Goal: Task Accomplishment & Management: Use online tool/utility

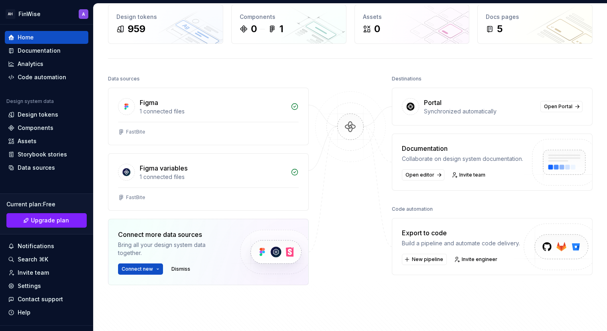
scroll to position [81, 0]
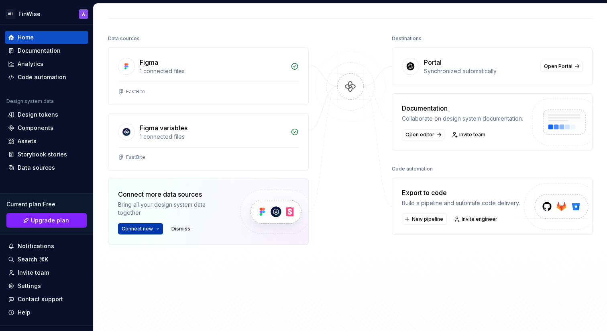
click at [159, 225] on button "Connect new" at bounding box center [140, 228] width 45 height 11
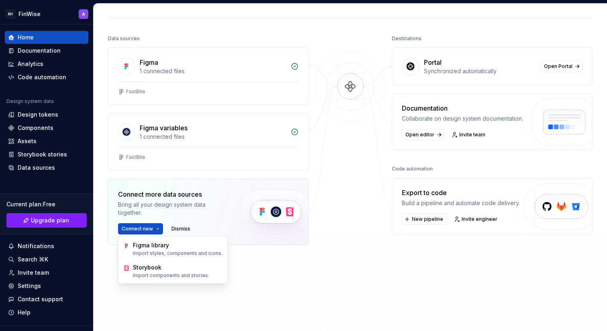
click at [233, 182] on img at bounding box center [276, 211] width 98 height 65
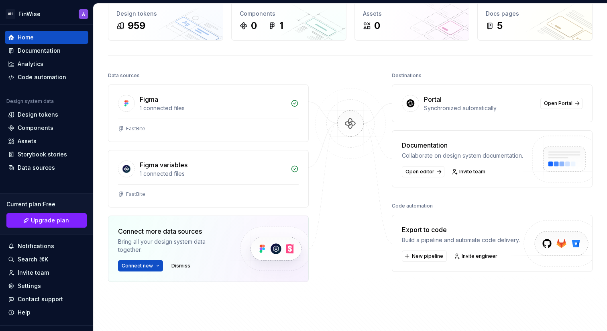
scroll to position [41, 0]
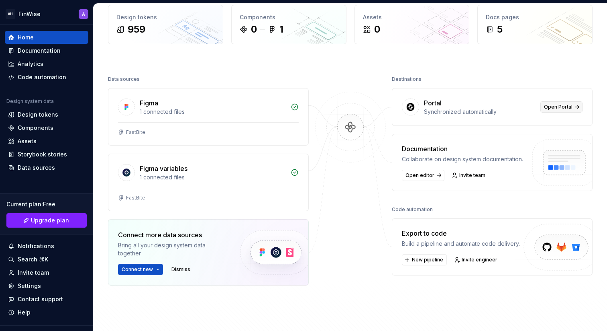
click at [565, 105] on span "Open Portal" at bounding box center [558, 107] width 29 height 6
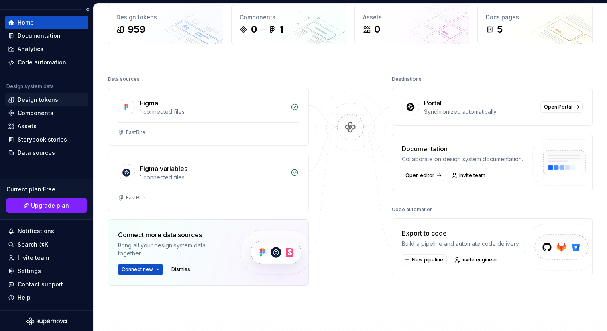
scroll to position [16, 0]
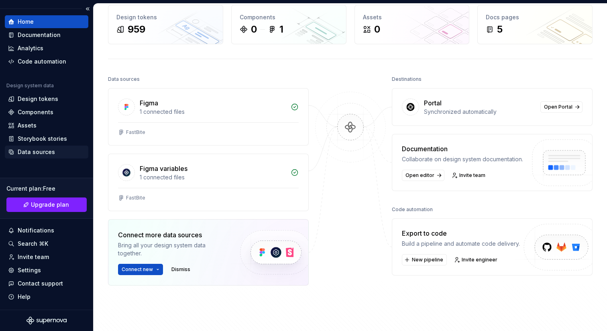
click at [47, 155] on div "Data sources" at bounding box center [36, 152] width 37 height 8
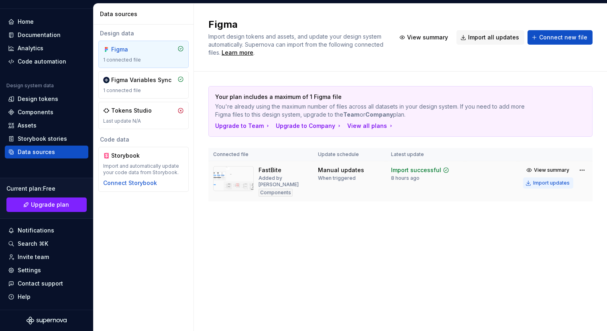
click at [545, 184] on div "Import updates" at bounding box center [551, 183] width 37 height 6
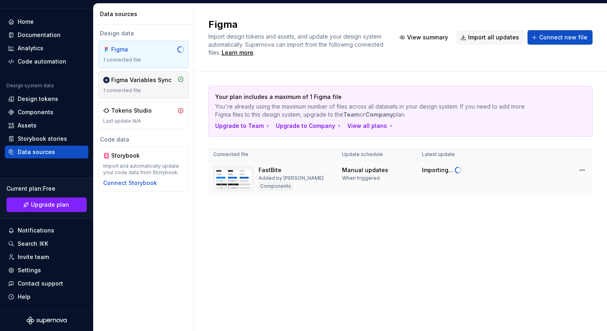
click at [141, 80] on div "Figma Variables Sync" at bounding box center [141, 80] width 60 height 8
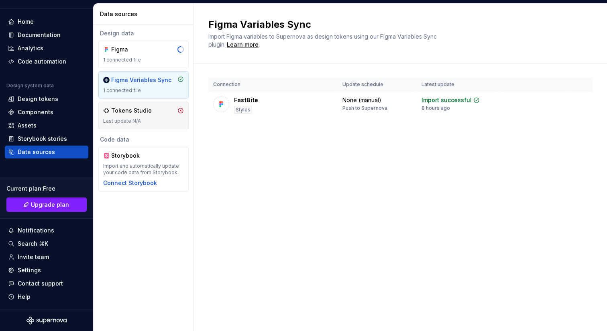
click at [137, 105] on div "Tokens Studio Last update N/A" at bounding box center [143, 115] width 90 height 27
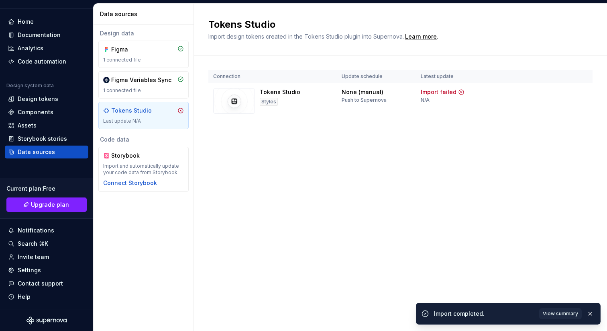
click at [137, 117] on div "Tokens Studio Last update N/A" at bounding box center [143, 115] width 81 height 18
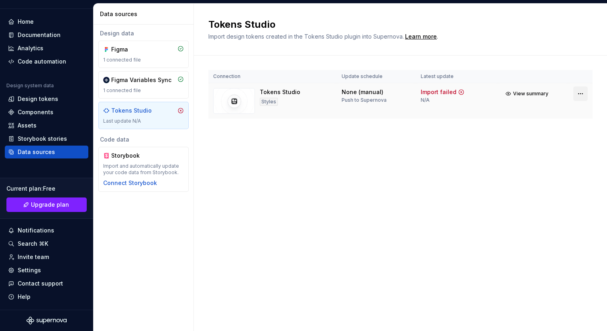
click at [579, 94] on html "AH FinWise A Home Documentation Analytics Code automation Design system data De…" at bounding box center [303, 165] width 607 height 331
click at [431, 149] on html "AH FinWise A Home Documentation Analytics Code automation Design system data De…" at bounding box center [303, 165] width 607 height 331
click at [143, 85] on div "Figma Variables Sync 1 connected file" at bounding box center [143, 85] width 81 height 18
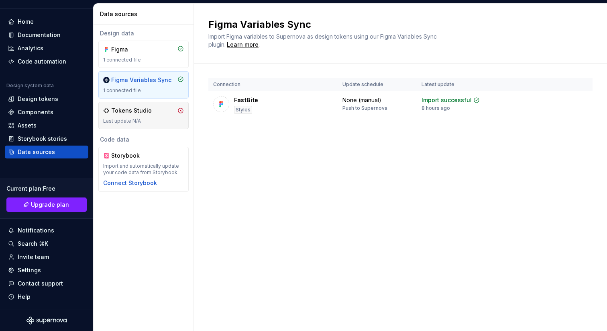
click at [147, 113] on div "Tokens Studio" at bounding box center [131, 110] width 41 height 8
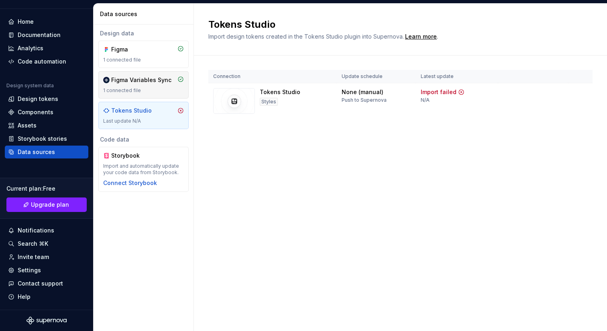
click at [142, 84] on div "Figma Variables Sync 1 connected file" at bounding box center [143, 85] width 81 height 18
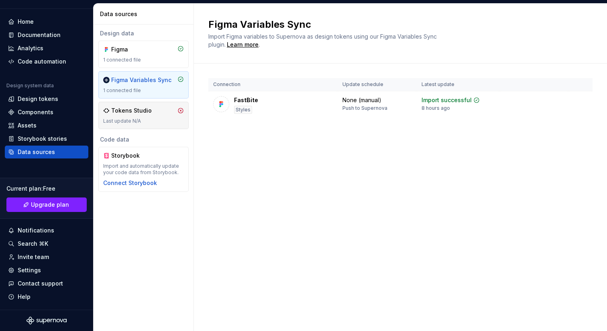
click at [144, 116] on div "Tokens Studio Last update N/A" at bounding box center [143, 115] width 81 height 18
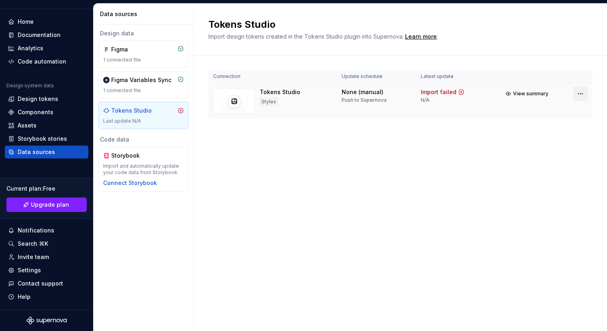
click at [578, 93] on html "AH FinWise A Home Documentation Analytics Code automation Design system data De…" at bounding box center [303, 165] width 607 height 331
click at [556, 127] on div "Disconnect integration" at bounding box center [573, 127] width 64 height 8
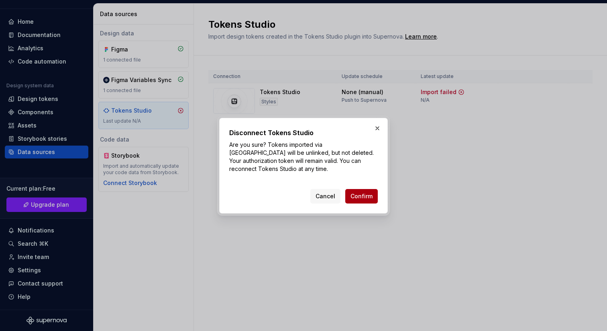
click at [365, 196] on span "Confirm" at bounding box center [362, 196] width 22 height 8
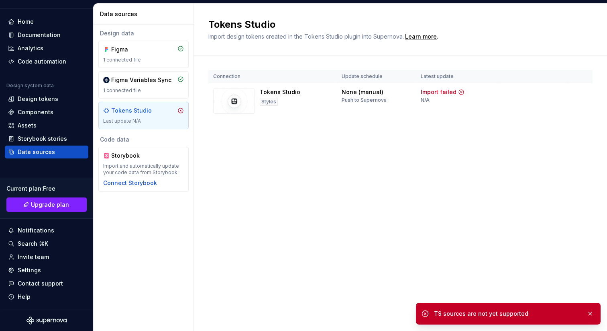
click at [596, 314] on div "TS sources are not yet supported" at bounding box center [508, 313] width 185 height 22
click at [589, 315] on button "button" at bounding box center [590, 313] width 10 height 11
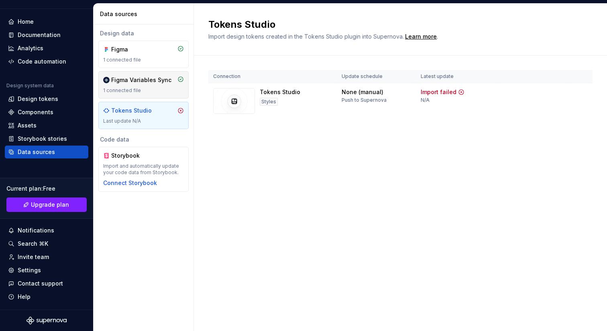
click at [138, 74] on div "Figma Variables Sync 1 connected file" at bounding box center [143, 84] width 90 height 27
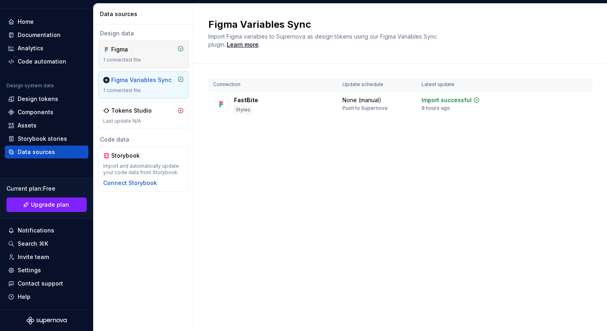
click at [132, 54] on div "Figma 1 connected file" at bounding box center [143, 54] width 81 height 18
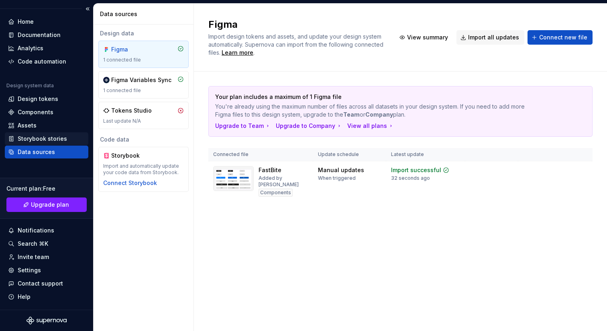
click at [49, 135] on div "Storybook stories" at bounding box center [42, 139] width 49 height 8
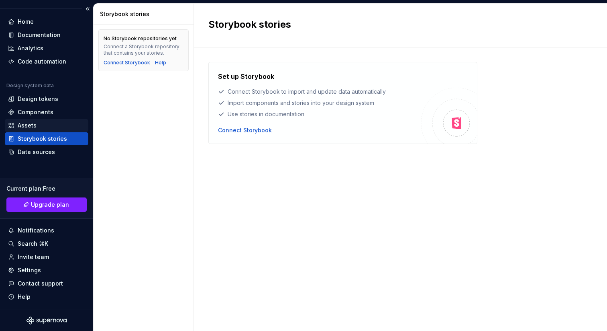
click at [47, 127] on div "Assets" at bounding box center [46, 125] width 77 height 8
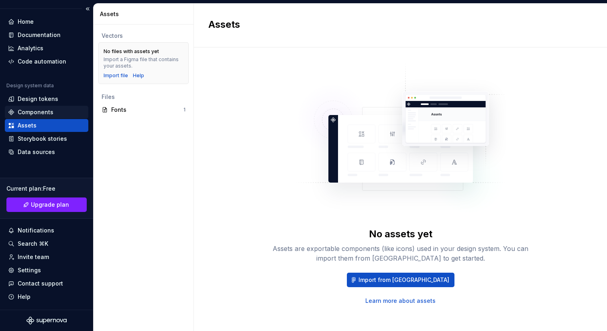
click at [48, 112] on div "Components" at bounding box center [36, 112] width 36 height 8
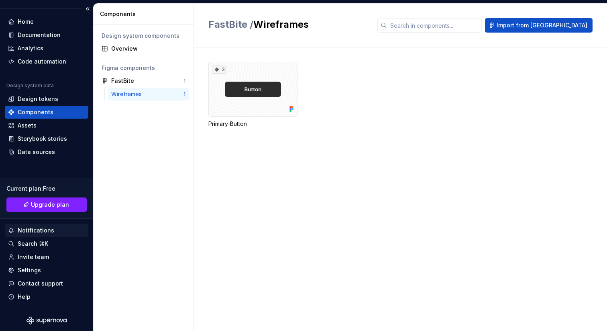
click at [43, 231] on div "Notifications" at bounding box center [36, 230] width 37 height 8
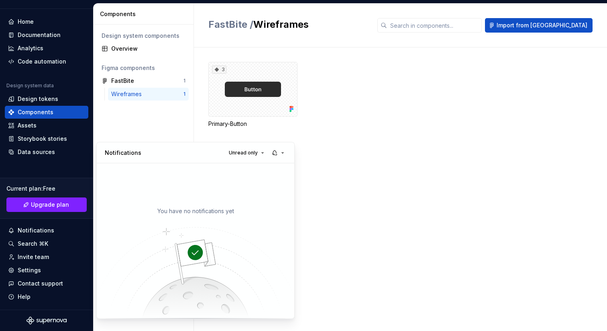
click at [42, 242] on html "AH FinWise A Home Documentation Analytics Code automation Design system data De…" at bounding box center [303, 165] width 607 height 331
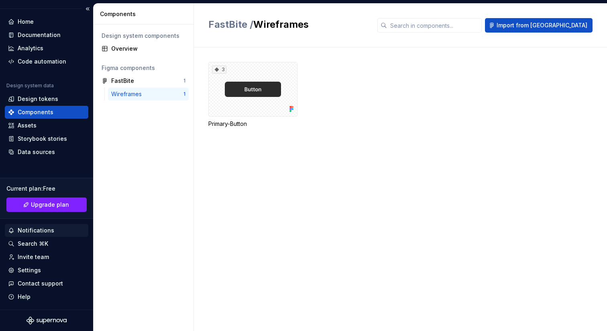
click at [42, 231] on div "Notifications" at bounding box center [36, 230] width 37 height 8
click at [137, 53] on html "AH FinWise A Home Documentation Analytics Code automation Design system data De…" at bounding box center [303, 165] width 607 height 331
click at [133, 49] on div "Overview" at bounding box center [148, 49] width 74 height 8
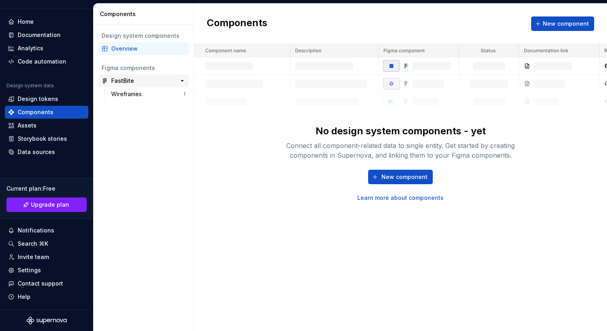
click at [133, 78] on div "FastBite" at bounding box center [141, 81] width 60 height 8
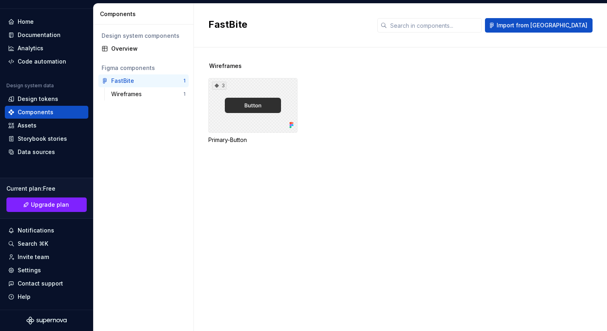
click at [243, 101] on div "3" at bounding box center [252, 105] width 89 height 55
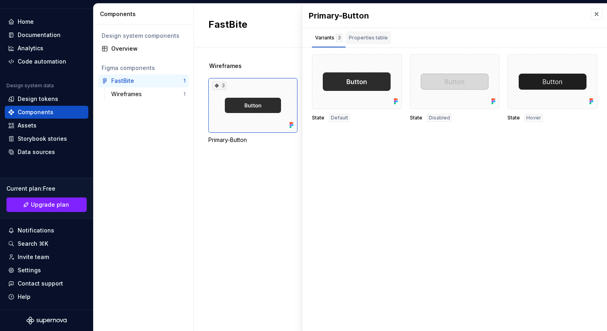
click at [367, 33] on div "Properties table" at bounding box center [368, 37] width 45 height 13
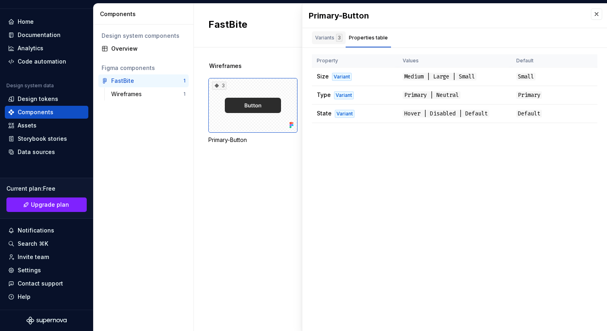
click at [333, 35] on div "Variants 3" at bounding box center [328, 38] width 27 height 8
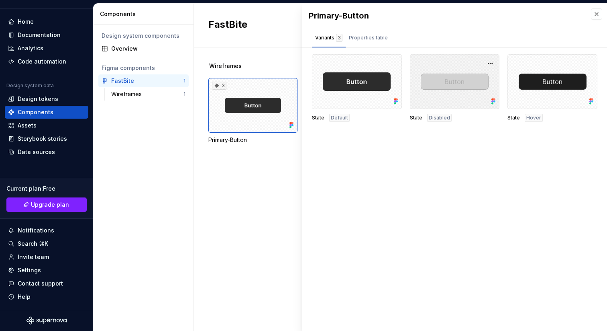
click at [477, 103] on div at bounding box center [455, 81] width 90 height 55
click at [519, 108] on div at bounding box center [553, 81] width 90 height 55
click at [357, 105] on div at bounding box center [357, 81] width 90 height 55
click at [337, 138] on div "Primary-Button Variants 3 Properties table State Default State Disabled State H…" at bounding box center [454, 167] width 305 height 327
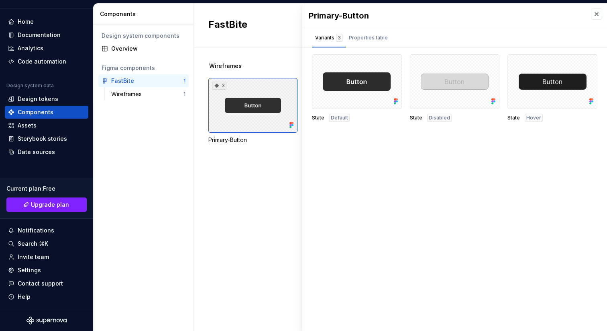
click at [258, 108] on div "3" at bounding box center [252, 105] width 89 height 55
click at [130, 43] on div "Overview" at bounding box center [143, 48] width 90 height 13
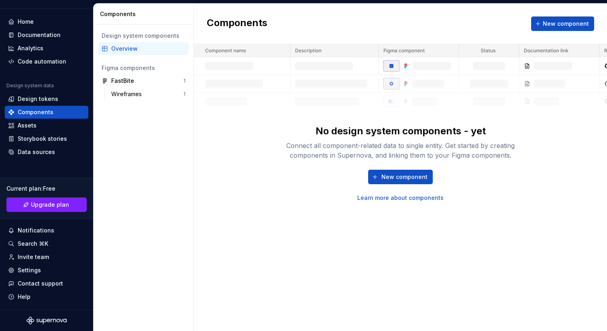
click at [132, 48] on div "Overview" at bounding box center [148, 49] width 74 height 8
click at [144, 81] on div "FastBite" at bounding box center [141, 81] width 60 height 8
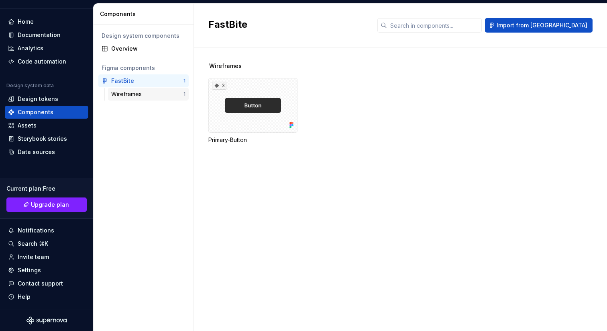
click at [148, 95] on div "Wireframes" at bounding box center [147, 94] width 72 height 8
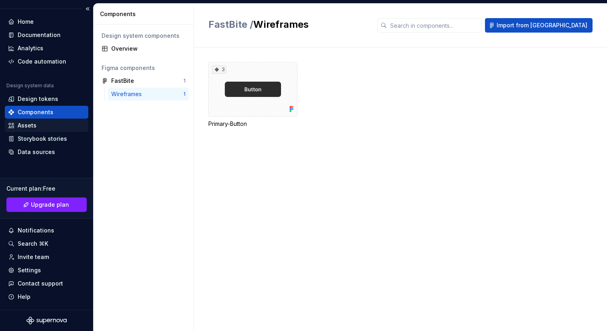
click at [54, 126] on div "Assets" at bounding box center [46, 125] width 77 height 8
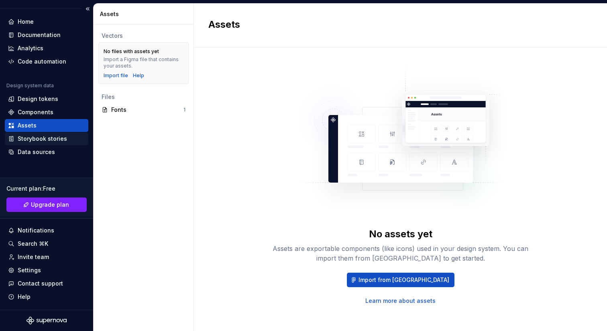
click at [25, 140] on div "Storybook stories" at bounding box center [42, 139] width 49 height 8
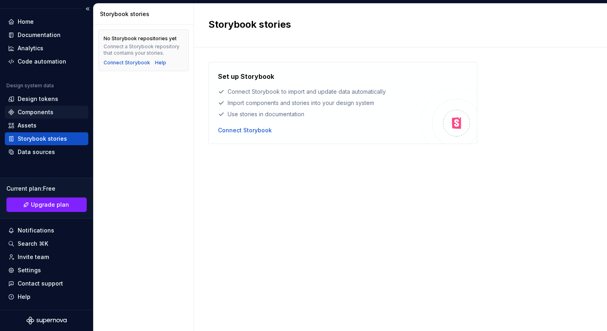
click at [38, 116] on div "Components" at bounding box center [47, 112] width 84 height 13
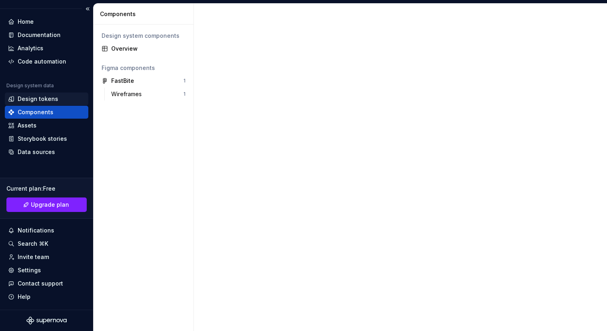
click at [42, 97] on div "Design tokens" at bounding box center [38, 99] width 41 height 8
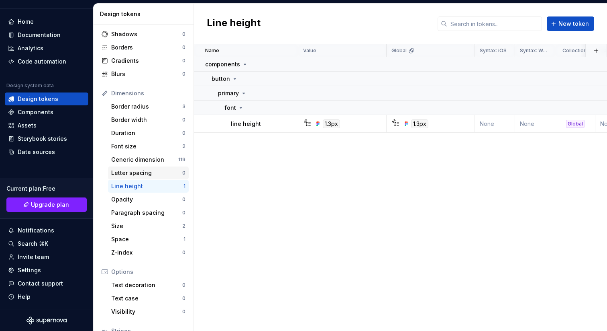
scroll to position [24, 0]
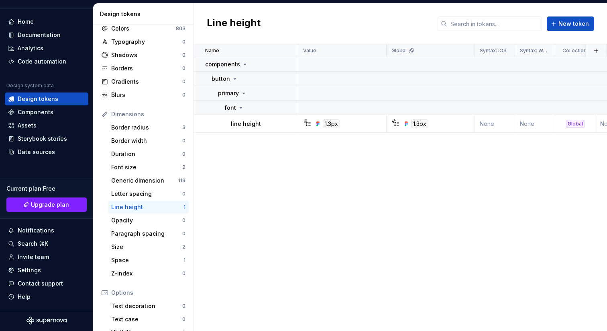
click at [134, 114] on div "Dimensions" at bounding box center [148, 114] width 74 height 8
click at [128, 127] on div "Border radius" at bounding box center [146, 127] width 71 height 8
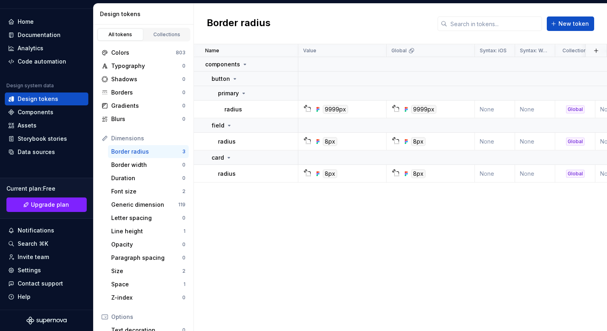
click at [136, 44] on div "Colors 803 Typography 0 Shadows 0 Borders 0 Gradients 0 Blurs 0 Dimensions Bord…" at bounding box center [144, 240] width 100 height 398
click at [138, 50] on div "Colors" at bounding box center [143, 53] width 65 height 8
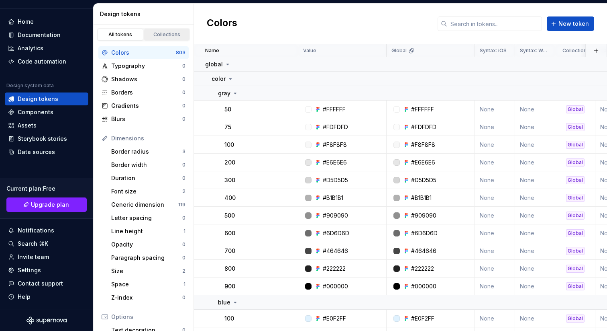
click at [162, 37] on div "Collections" at bounding box center [167, 34] width 40 height 6
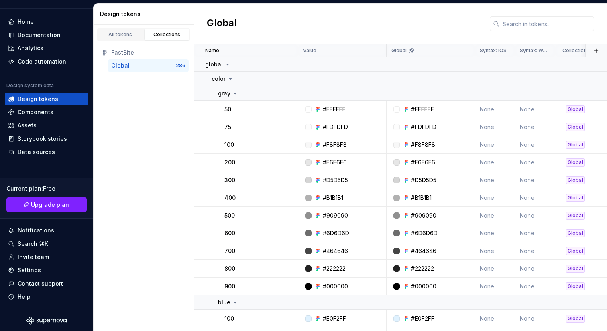
click at [134, 67] on div "Global" at bounding box center [143, 65] width 65 height 8
click at [120, 30] on link "All tokens" at bounding box center [121, 35] width 46 height 12
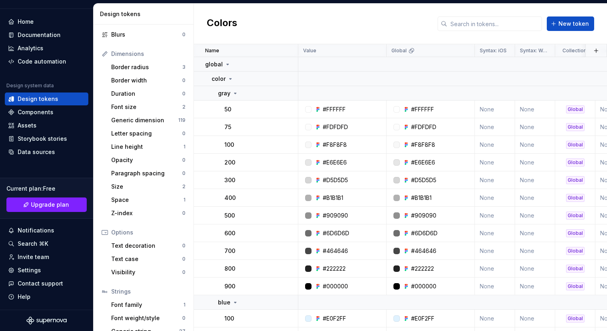
scroll to position [109, 0]
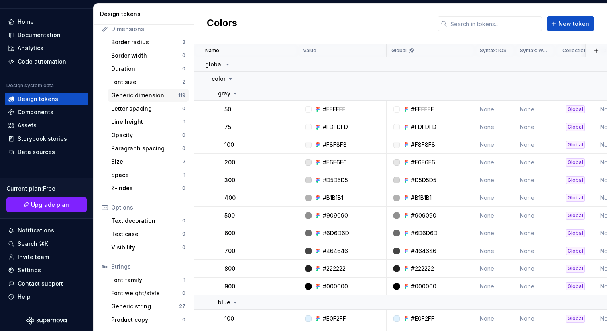
click at [142, 96] on div "Generic dimension" at bounding box center [144, 95] width 67 height 8
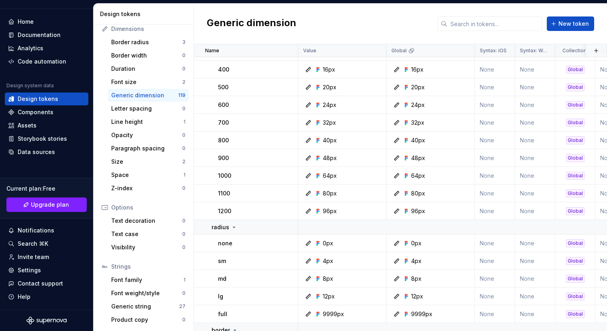
scroll to position [780, 0]
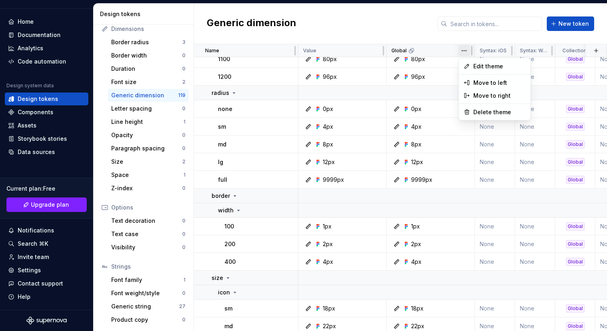
click at [466, 52] on html "AH FinWise A Home Documentation Analytics Code automation Design system data De…" at bounding box center [303, 165] width 607 height 331
click at [349, 60] on html "AH FinWise A Home Documentation Analytics Code automation Design system data De…" at bounding box center [303, 165] width 607 height 331
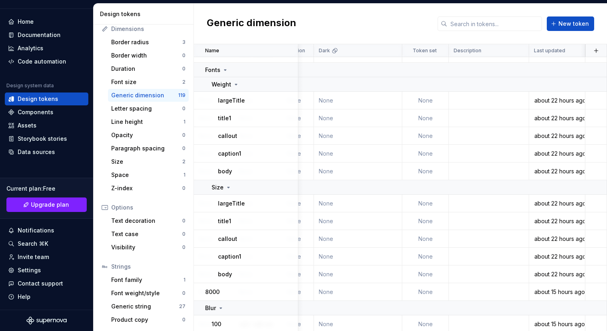
scroll to position [1543, 281]
click at [401, 49] on div at bounding box center [399, 50] width 6 height 13
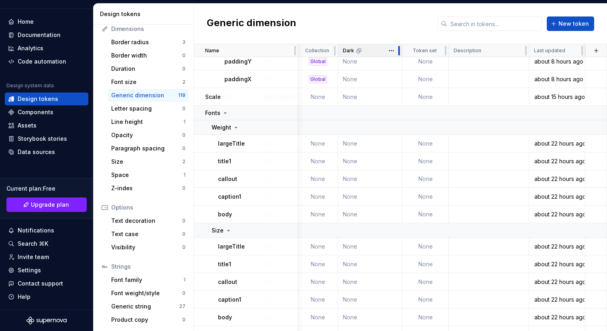
drag, startPoint x: 401, startPoint y: 49, endPoint x: 374, endPoint y: 47, distance: 27.4
click at [374, 47] on div "Dark" at bounding box center [370, 50] width 64 height 13
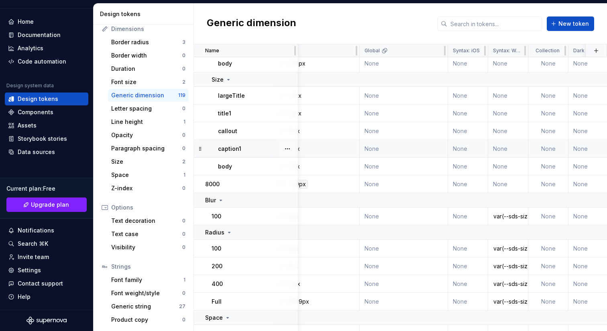
scroll to position [1651, 0]
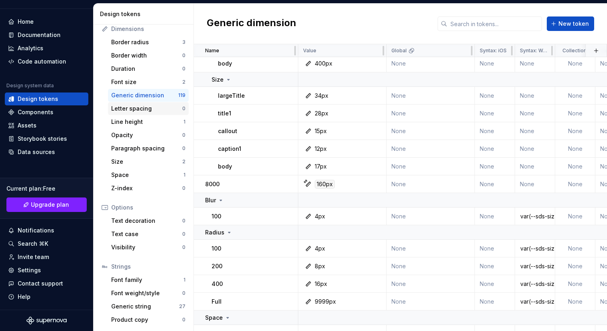
click at [133, 109] on div "Letter spacing" at bounding box center [146, 108] width 71 height 8
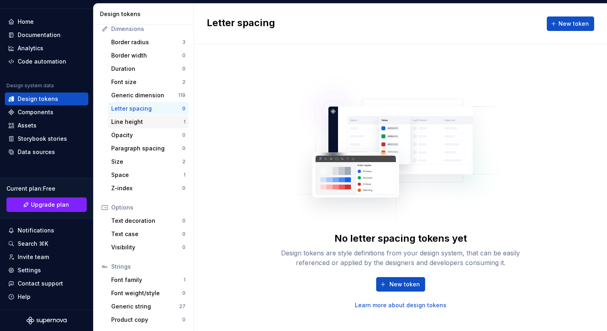
click at [135, 122] on div "Line height" at bounding box center [147, 122] width 72 height 8
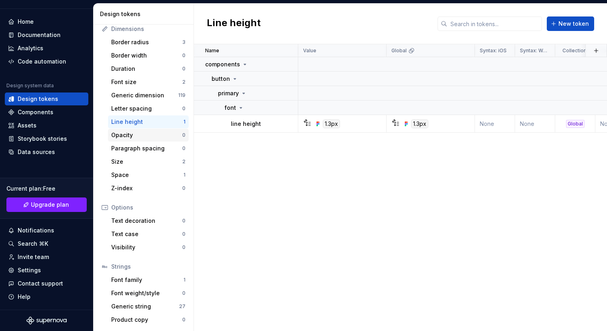
click at [129, 131] on div "Opacity" at bounding box center [146, 135] width 71 height 8
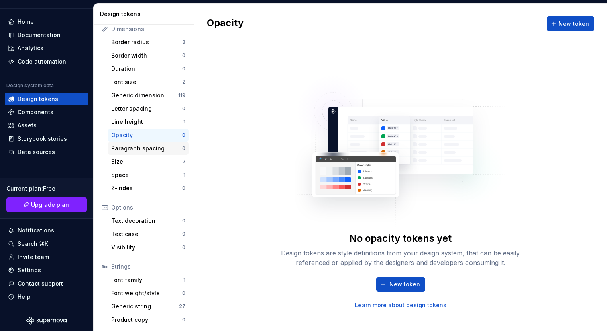
click at [129, 148] on div "Paragraph spacing" at bounding box center [146, 148] width 71 height 8
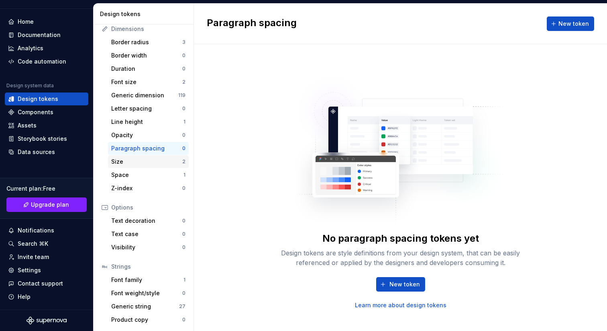
click at [123, 162] on div "Size" at bounding box center [146, 161] width 71 height 8
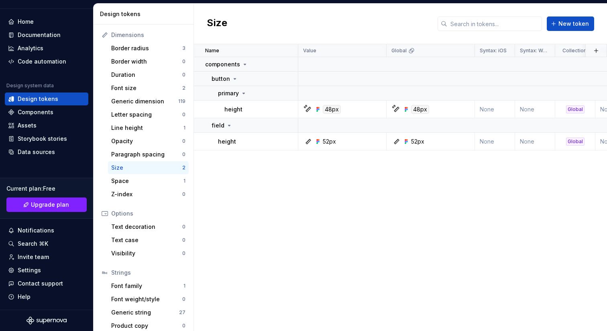
scroll to position [109, 0]
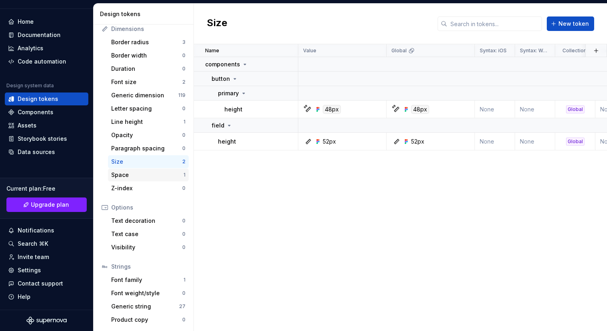
click at [119, 178] on div "Space" at bounding box center [147, 175] width 72 height 8
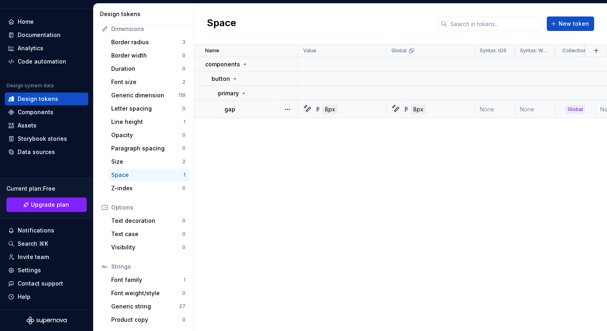
click at [306, 105] on icon at bounding box center [305, 106] width 3 height 3
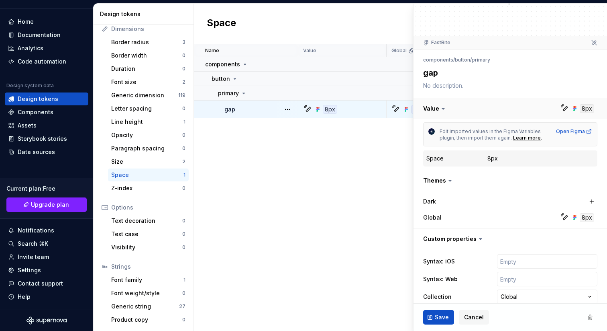
scroll to position [68, 0]
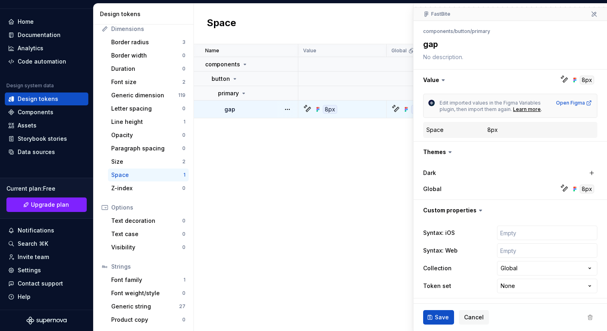
click at [477, 208] on icon at bounding box center [481, 210] width 8 height 8
click at [477, 211] on icon at bounding box center [481, 210] width 8 height 8
click at [515, 231] on input "text" at bounding box center [547, 232] width 100 height 14
click at [511, 252] on input "text" at bounding box center [547, 250] width 100 height 14
click at [519, 267] on html "AH FinWise A Home Documentation Analytics Code automation Design system data De…" at bounding box center [303, 165] width 607 height 331
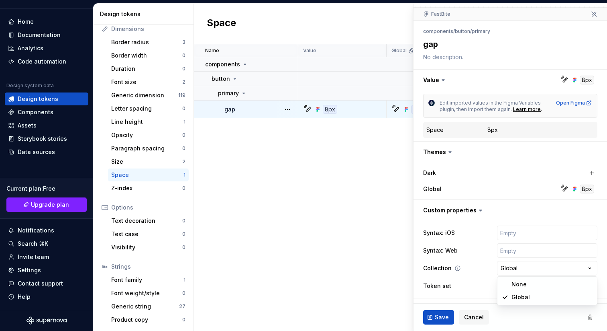
click at [484, 268] on html "AH FinWise A Home Documentation Analytics Code automation Design system data De…" at bounding box center [303, 165] width 607 height 331
click at [511, 286] on html "AH FinWise A Home Documentation Analytics Code automation Design system data De…" at bounding box center [303, 165] width 607 height 331
click at [467, 230] on html "AH FinWise A Home Documentation Analytics Code automation Design system data De…" at bounding box center [303, 165] width 607 height 331
click at [509, 288] on html "AH FinWise A Home Documentation Analytics Code automation Design system data De…" at bounding box center [303, 165] width 607 height 331
click at [508, 287] on html "AH FinWise A Home Documentation Analytics Code automation Design system data De…" at bounding box center [303, 165] width 607 height 331
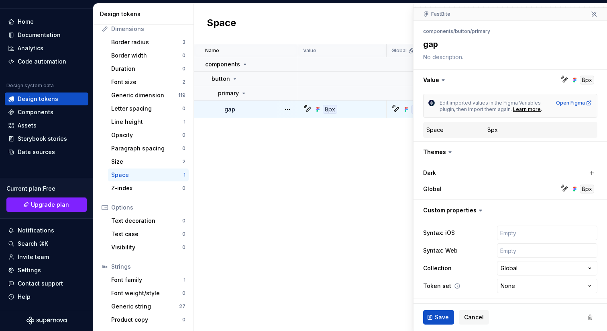
click at [456, 284] on icon at bounding box center [457, 285] width 6 height 6
click at [475, 287] on div "Token set None **** **** ******** *********" at bounding box center [510, 285] width 174 height 14
click at [370, 102] on td "8px" at bounding box center [342, 109] width 88 height 18
type textarea "*"
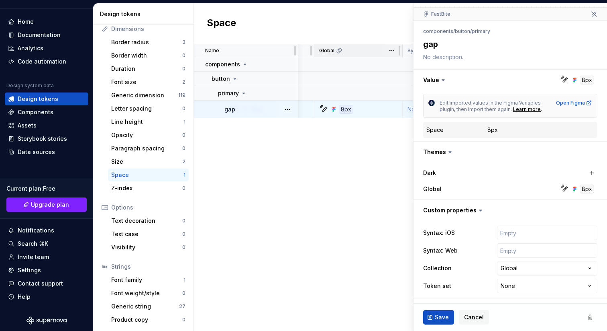
click at [357, 51] on div "Global" at bounding box center [358, 50] width 78 height 6
click at [329, 50] on div "Value" at bounding box center [342, 50] width 78 height 6
click at [357, 51] on p "Global" at bounding box center [358, 50] width 15 height 6
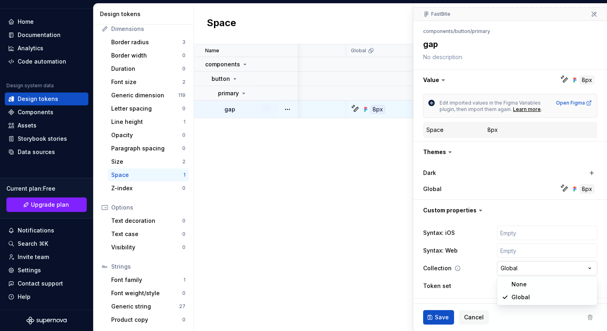
click at [520, 268] on html "AH FinWise A Home Documentation Analytics Code automation Design system data De…" at bounding box center [303, 165] width 607 height 331
select select
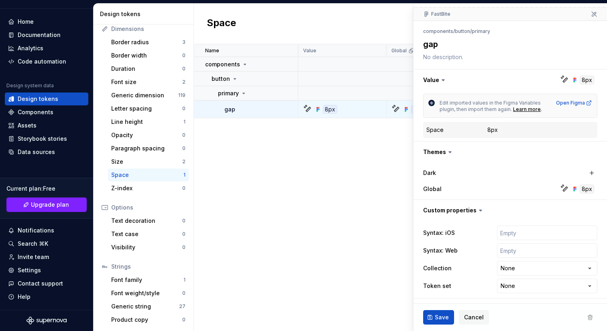
click at [344, 24] on div "Space New token" at bounding box center [400, 24] width 413 height 41
click at [345, 45] on div "Value" at bounding box center [342, 50] width 88 height 13
click at [374, 51] on html "AH FinWise A Home Documentation Analytics Code automation Design system data De…" at bounding box center [303, 165] width 607 height 331
click at [359, 38] on html "AH FinWise A Home Documentation Analytics Code automation Design system data De…" at bounding box center [303, 165] width 607 height 331
click at [245, 65] on icon at bounding box center [245, 64] width 6 height 6
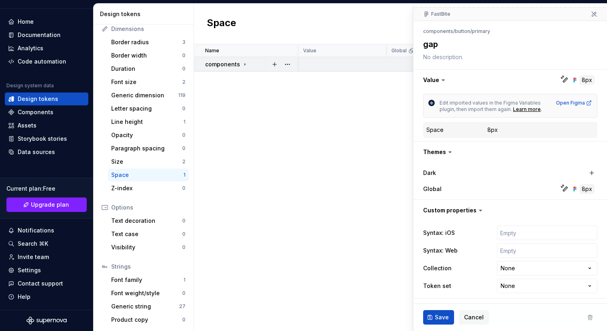
click at [221, 61] on p "components" at bounding box center [222, 64] width 35 height 8
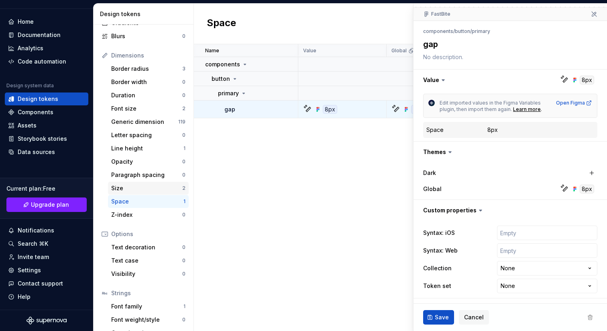
scroll to position [109, 0]
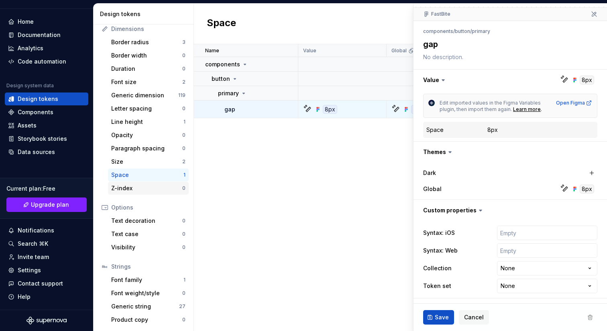
click at [135, 184] on div "Z-index" at bounding box center [146, 188] width 71 height 8
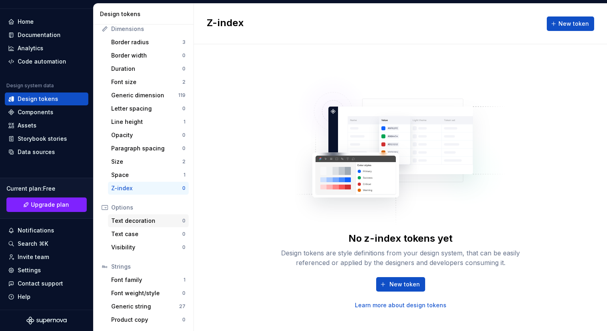
click at [137, 221] on div "Text decoration" at bounding box center [146, 221] width 71 height 8
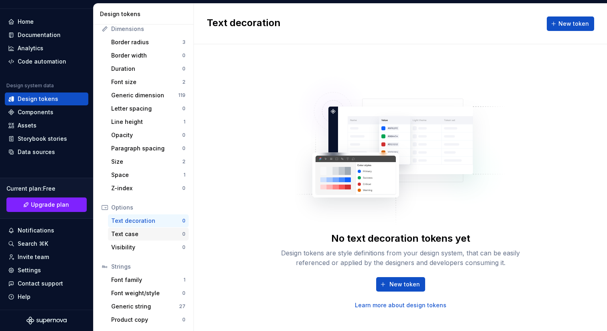
click at [137, 233] on div "Text case" at bounding box center [146, 234] width 71 height 8
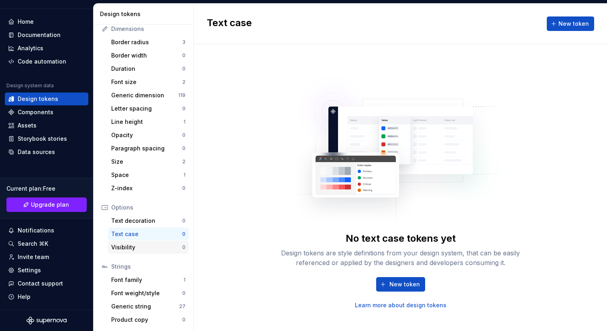
click at [128, 249] on div "Visibility" at bounding box center [146, 247] width 71 height 8
click at [130, 277] on div "Font family" at bounding box center [147, 280] width 72 height 8
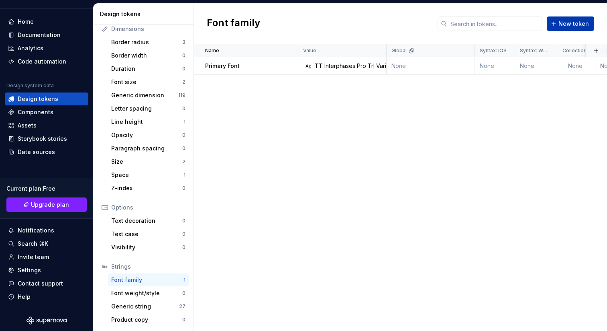
click at [566, 23] on span "New token" at bounding box center [574, 24] width 31 height 8
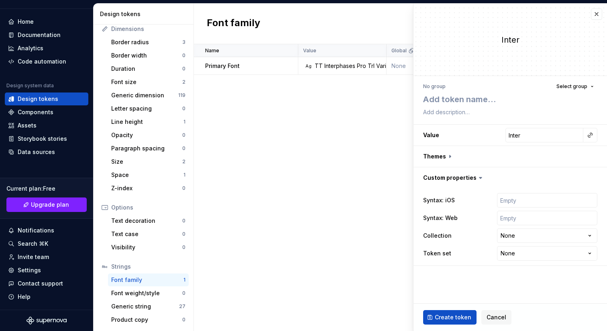
type textarea "*"
type textarea "S"
type textarea "*"
type textarea "Se"
type textarea "*"
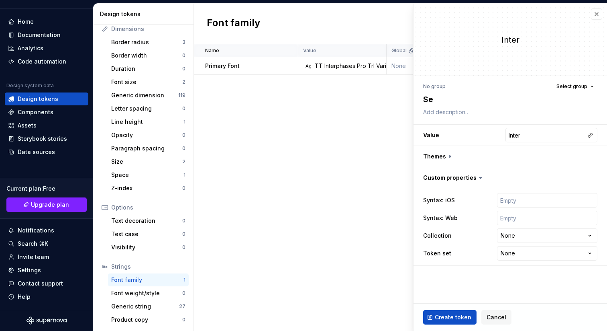
type textarea "Sec"
type textarea "*"
type textarea "Seco"
type textarea "*"
type textarea "Secon"
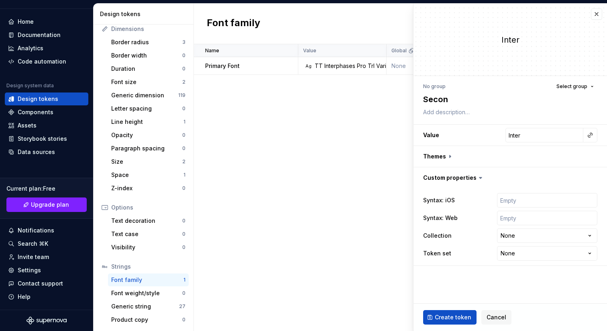
type textarea "*"
type textarea "Second"
type textarea "*"
type textarea "Seconda"
type textarea "*"
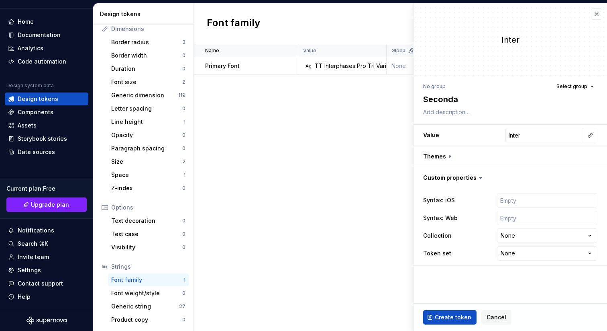
type textarea "Secondar"
type textarea "*"
type textarea "Secondary"
type textarea "*"
type textarea "Secondary"
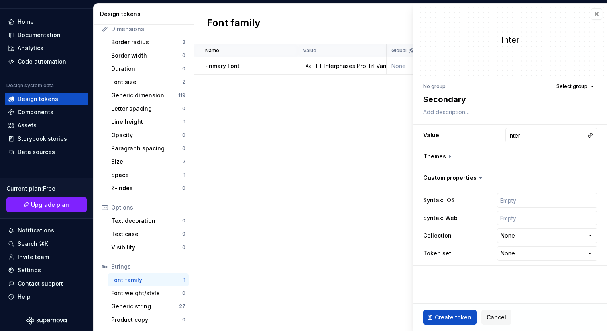
type textarea "*"
type textarea "Secondary F"
type textarea "*"
type textarea "Secondary Fon"
type textarea "*"
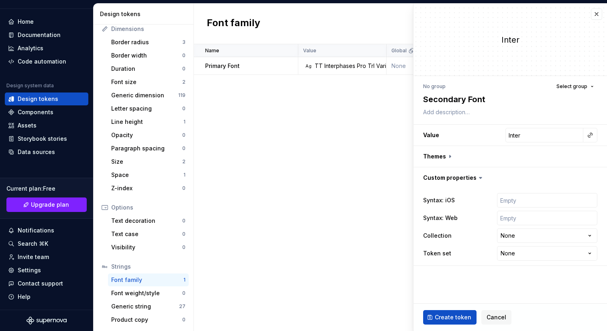
type textarea "Secondary Font"
click at [435, 123] on div "No group Select group Secondary Font Value Inter Themes Custom properties Synta…" at bounding box center [511, 173] width 194 height 194
click at [552, 136] on input "Inter" at bounding box center [545, 135] width 78 height 14
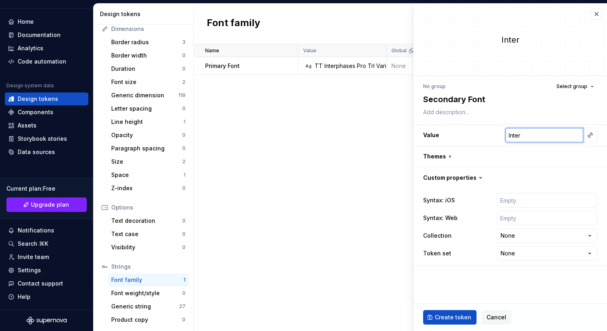
type textarea "*"
type input "S"
type textarea "*"
type input "SF"
type textarea "*"
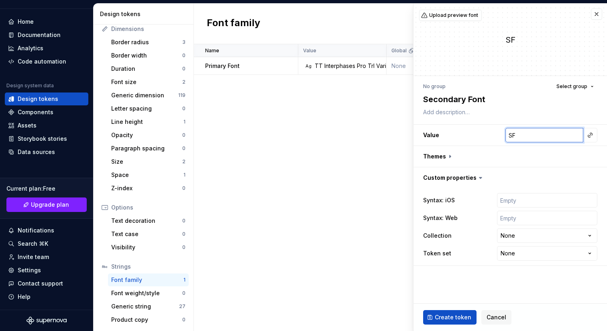
type input "SF"
type textarea "*"
type input "SF P"
type textarea "*"
type input "SF Pr"
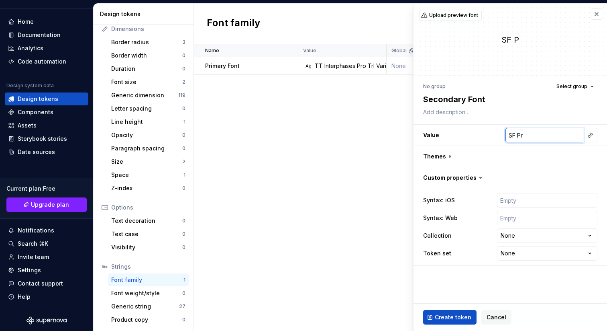
type textarea "*"
type input "SF Pro"
type textarea "*"
type input "SF Pro"
click at [509, 91] on div "No group Select group" at bounding box center [510, 86] width 174 height 11
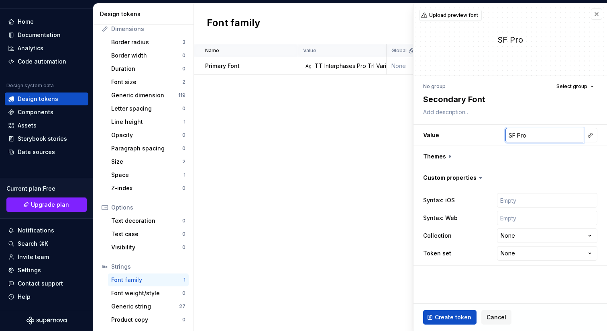
click at [541, 136] on input "SF Pro" at bounding box center [545, 135] width 78 height 14
type textarea "*"
type input "SF Pro T"
type textarea "*"
type input "SF Pro Te"
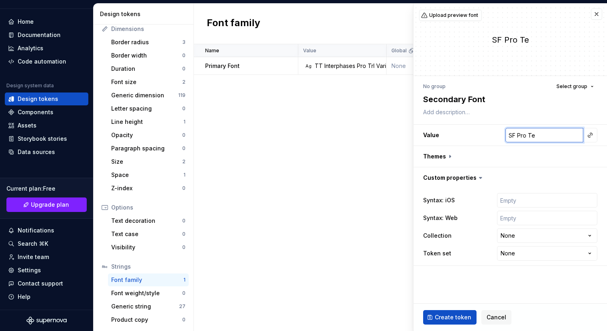
type textarea "*"
type input "SF Pro Tex"
type textarea "*"
type input "SF Pro Text"
click at [527, 154] on button "button" at bounding box center [511, 156] width 194 height 21
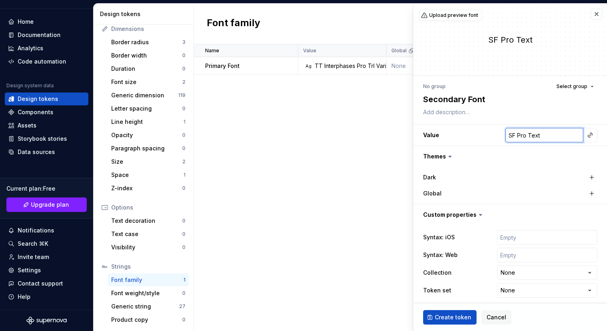
click at [539, 137] on input "SF Pro Text" at bounding box center [545, 135] width 78 height 14
click at [536, 136] on input "SF Pro Text" at bounding box center [545, 135] width 78 height 14
type textarea "*"
type input "SF ProText"
type textarea "*"
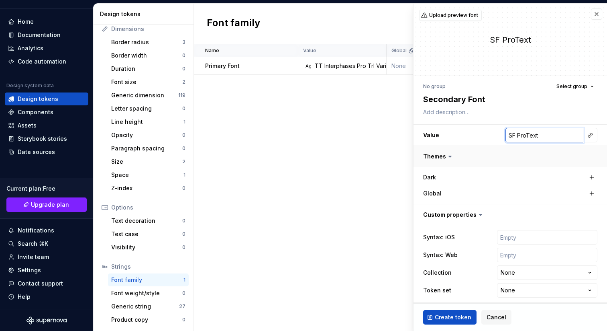
type input "SF Pro Text"
click at [488, 151] on button "button" at bounding box center [511, 156] width 194 height 21
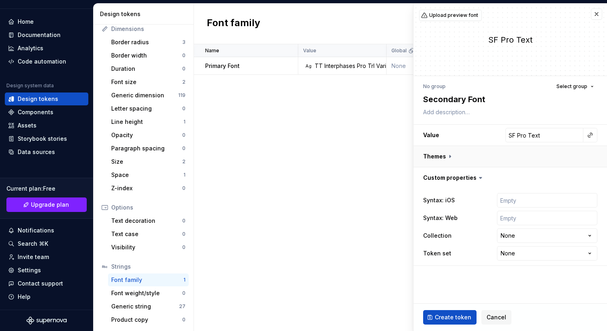
click at [479, 153] on button "button" at bounding box center [511, 156] width 194 height 21
type textarea "*"
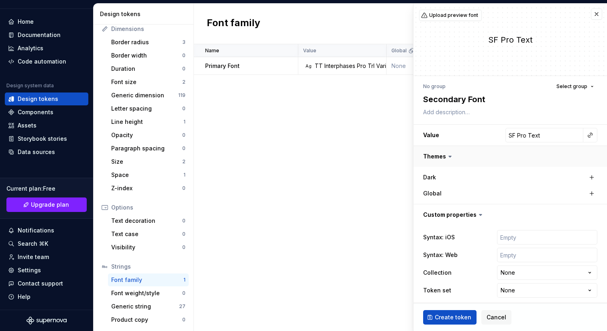
scroll to position [4, 0]
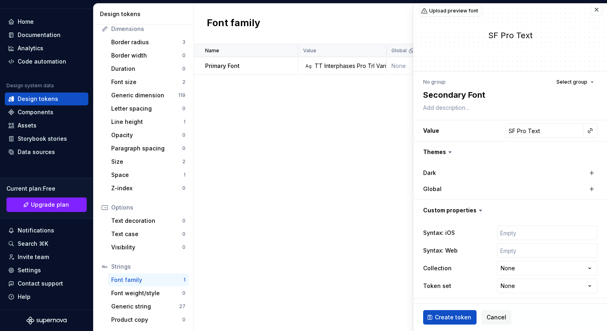
click at [464, 175] on div "Dark" at bounding box center [463, 173] width 80 height 8
click at [479, 247] on div "Syntax: Web" at bounding box center [510, 250] width 174 height 14
click at [390, 209] on div "Name Value Global Syntax: iOS Syntax: Web Collection Dark Token set Description…" at bounding box center [400, 187] width 413 height 286
click at [525, 289] on html "AH FinWise A Home Documentation Analytics Code automation Design system data De…" at bounding box center [303, 165] width 607 height 331
select select "**********"
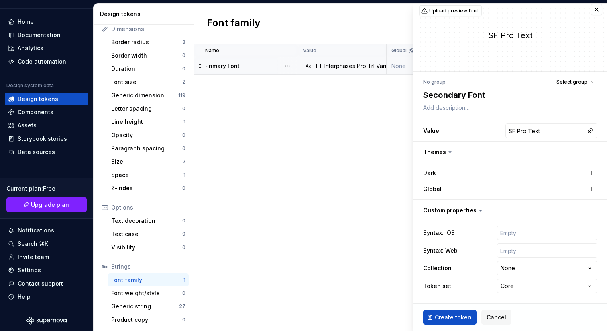
click at [332, 63] on div "TT Interphases Pro Trl Variable" at bounding box center [356, 66] width 83 height 8
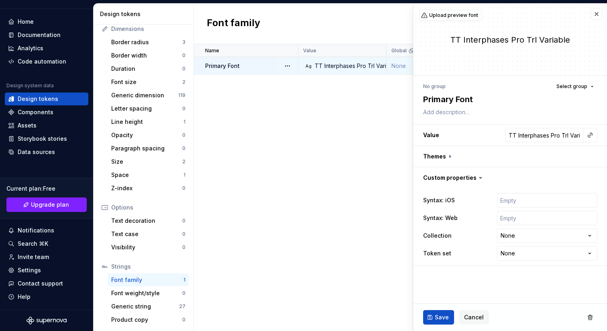
click at [280, 62] on div at bounding box center [287, 65] width 21 height 17
click at [402, 63] on td "None" at bounding box center [431, 66] width 88 height 18
type textarea "*"
click at [392, 55] on div "Global" at bounding box center [423, 50] width 88 height 13
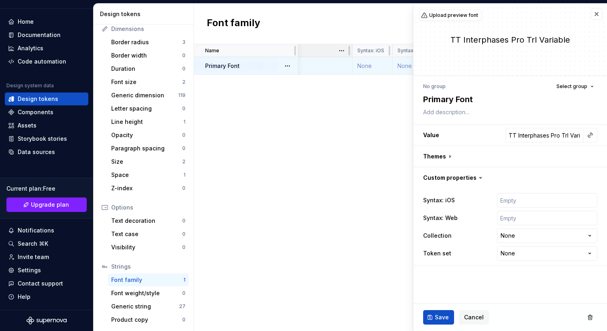
scroll to position [0, 120]
click at [343, 52] on html "AH FinWise A Home Documentation Analytics Code automation Design system data De…" at bounding box center [303, 165] width 607 height 331
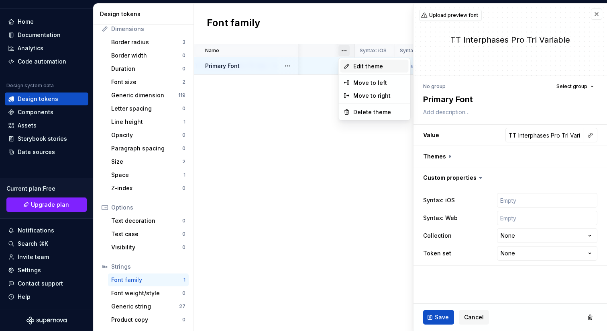
click at [360, 65] on span "Edit theme" at bounding box center [379, 66] width 52 height 8
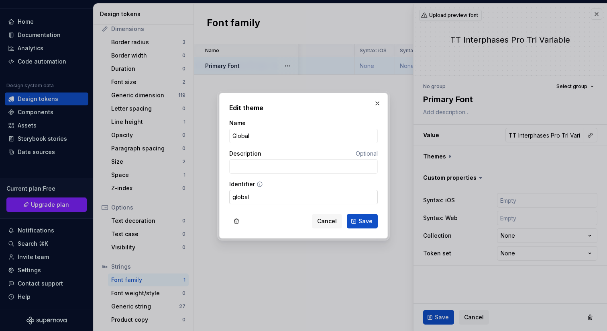
click at [255, 195] on input "global" at bounding box center [303, 197] width 149 height 14
click at [267, 173] on input "Description" at bounding box center [303, 166] width 149 height 14
click at [288, 129] on input "Global" at bounding box center [303, 136] width 149 height 14
click at [288, 120] on div "Name" at bounding box center [303, 123] width 149 height 8
click at [330, 217] on span "Cancel" at bounding box center [327, 221] width 20 height 8
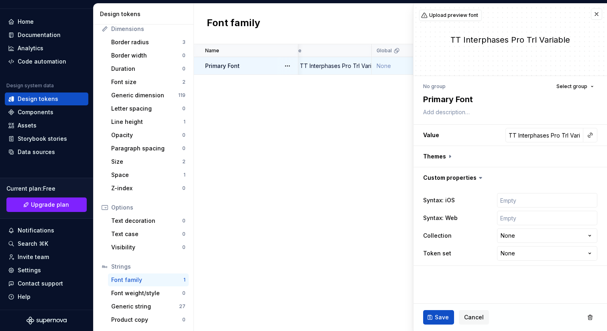
scroll to position [0, 0]
click at [451, 16] on span "Upload preview font" at bounding box center [453, 15] width 49 height 6
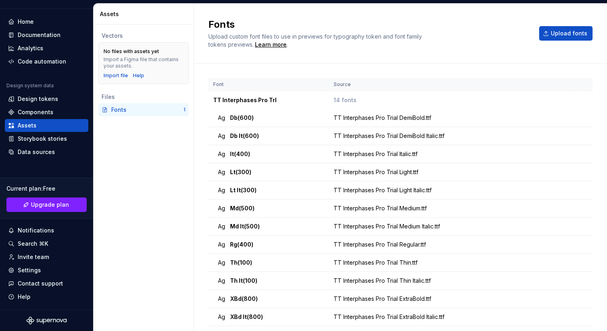
click at [126, 111] on div "Fonts" at bounding box center [147, 110] width 72 height 8
click at [50, 123] on div "Assets" at bounding box center [46, 125] width 77 height 8
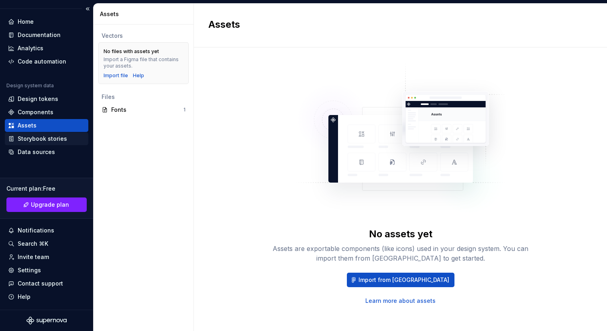
click at [46, 139] on div "Storybook stories" at bounding box center [42, 139] width 49 height 8
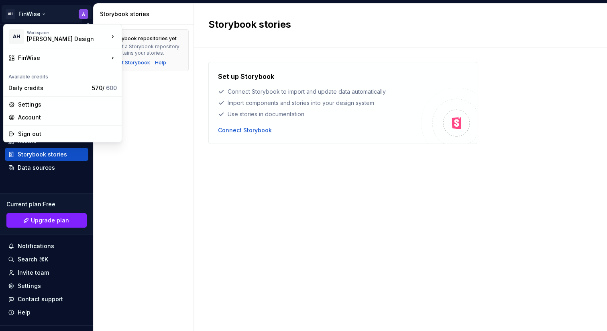
click at [34, 14] on html "AH FinWise A Home Documentation Analytics Code automation Design system data De…" at bounding box center [303, 165] width 607 height 331
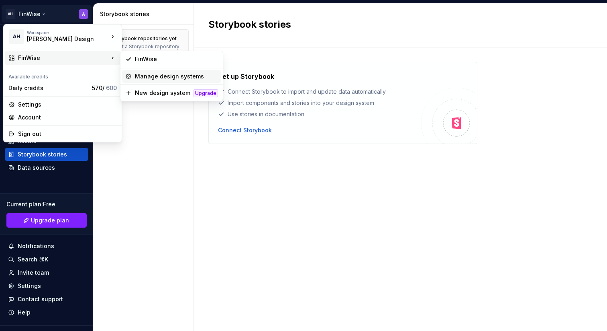
click at [161, 77] on div "Manage design systems" at bounding box center [176, 76] width 83 height 8
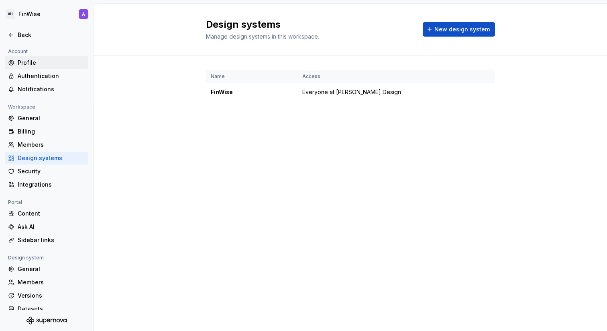
click at [41, 63] on div "Profile" at bounding box center [51, 63] width 67 height 8
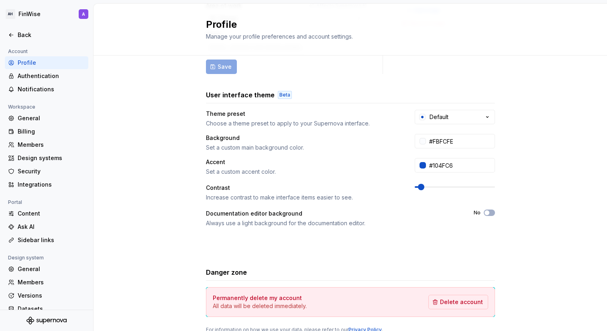
scroll to position [130, 0]
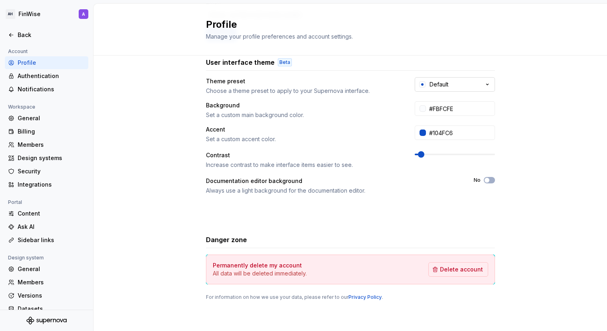
click at [430, 83] on div "Default" at bounding box center [439, 84] width 19 height 8
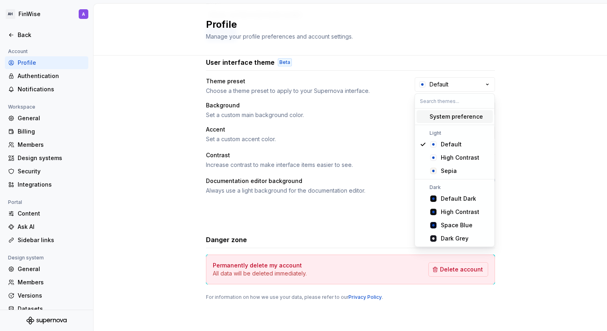
click at [464, 118] on div "System preference" at bounding box center [456, 116] width 53 height 8
type input "#040A1E"
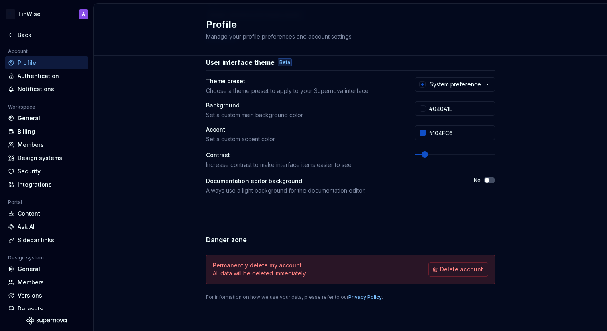
click at [478, 177] on label "No" at bounding box center [477, 180] width 7 height 6
click at [484, 177] on button "No" at bounding box center [489, 180] width 11 height 6
click at [489, 182] on button "Yes" at bounding box center [489, 180] width 11 height 6
click at [485, 183] on div "Documentation editor background Always use a light background for the documenta…" at bounding box center [350, 186] width 289 height 18
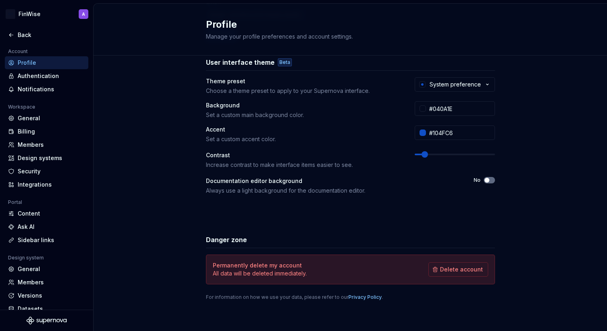
click at [490, 182] on button "No" at bounding box center [489, 180] width 11 height 6
click at [490, 182] on button "Yes" at bounding box center [489, 180] width 11 height 6
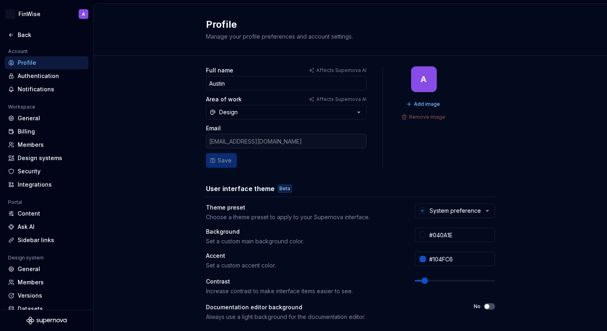
scroll to position [0, 0]
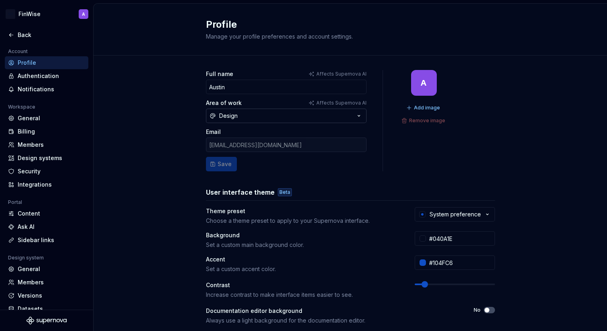
click at [305, 117] on button "Design" at bounding box center [286, 115] width 161 height 14
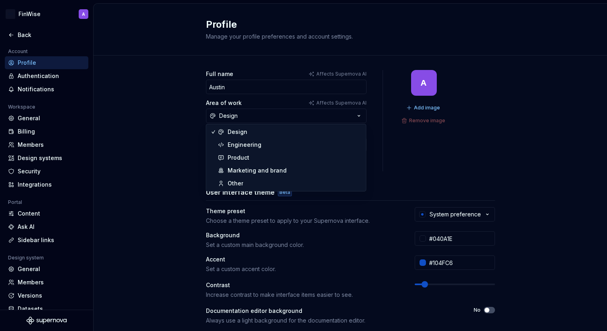
click at [162, 94] on div "Full name Affects Supernova [PERSON_NAME] Area of work Affects Supernova AI Des…" at bounding box center [351, 257] width 514 height 405
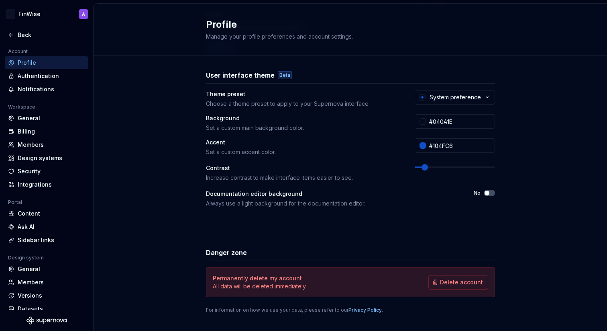
scroll to position [130, 0]
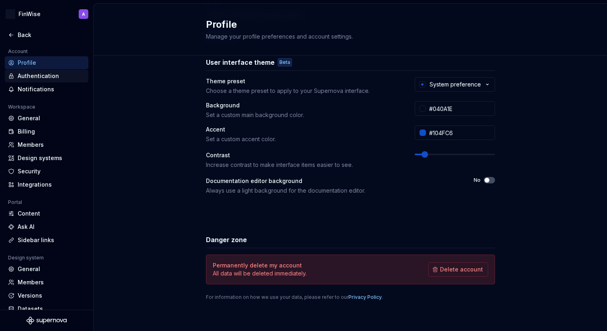
click at [55, 77] on div "Authentication" at bounding box center [51, 76] width 67 height 8
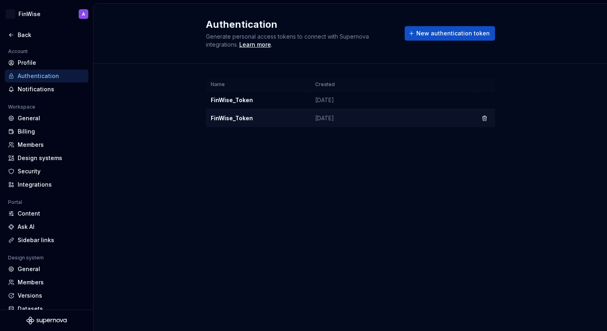
click at [313, 114] on td "[DATE]" at bounding box center [392, 118] width 164 height 18
click at [361, 105] on td "[DATE]" at bounding box center [392, 100] width 164 height 18
click at [236, 103] on td "FinWise_Token" at bounding box center [258, 100] width 104 height 18
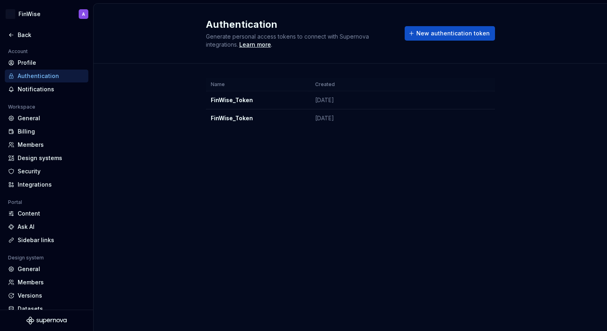
click at [249, 76] on div "Name Created FinWise_Token [DATE] FinWise_Token [DATE]" at bounding box center [350, 110] width 289 height 94
click at [427, 37] on span "New authentication token" at bounding box center [454, 33] width 74 height 8
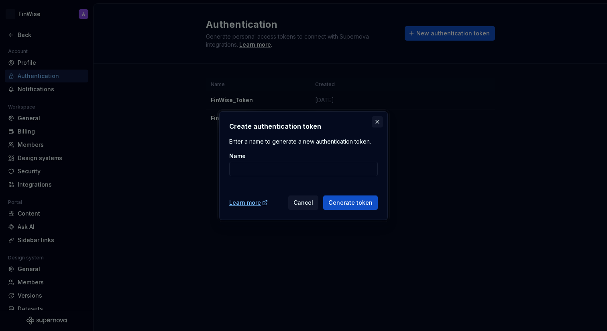
click at [380, 125] on button "button" at bounding box center [377, 121] width 11 height 11
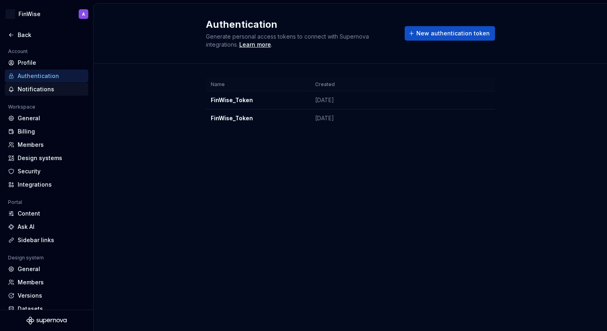
click at [40, 87] on div "Notifications" at bounding box center [51, 89] width 67 height 8
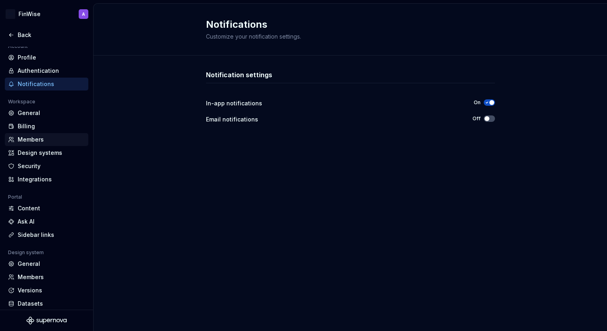
scroll to position [23, 0]
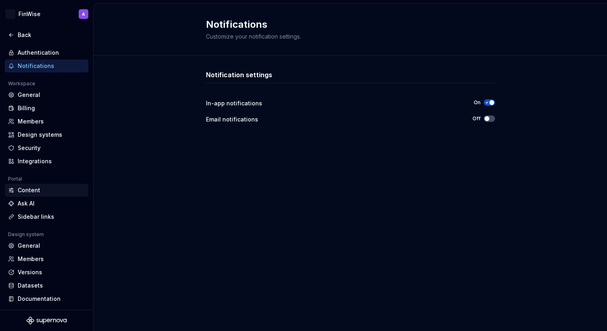
click at [44, 189] on div "Content" at bounding box center [51, 190] width 67 height 8
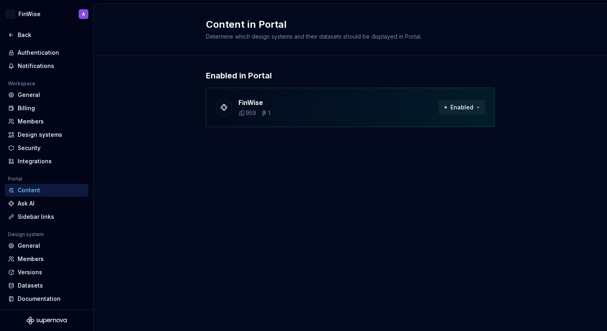
click at [478, 110] on button "Enabled" at bounding box center [462, 107] width 46 height 14
click at [384, 166] on div "Content in Portal Determine which design systems and their datasets should be d…" at bounding box center [351, 167] width 514 height 327
click at [36, 246] on div "General" at bounding box center [51, 245] width 67 height 8
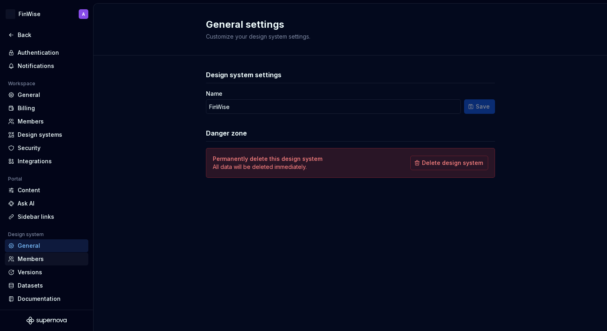
click at [31, 259] on div "Members" at bounding box center [51, 259] width 67 height 8
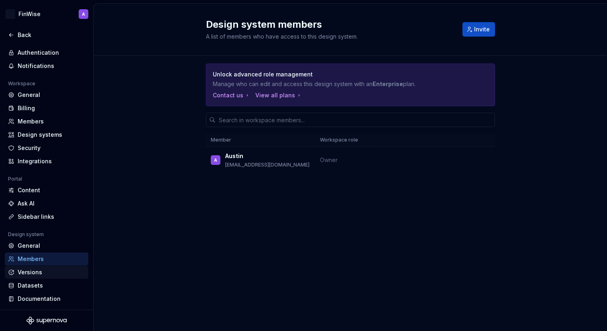
click at [31, 269] on div "Versions" at bounding box center [51, 272] width 67 height 8
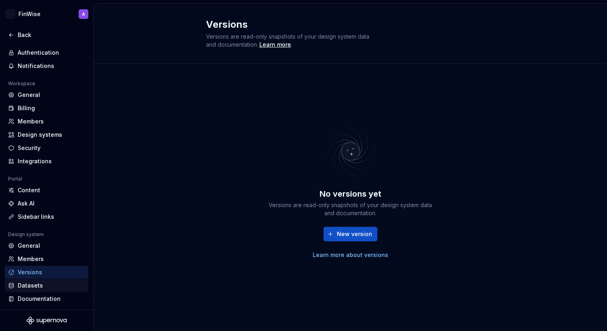
click at [39, 286] on div "Datasets" at bounding box center [51, 285] width 67 height 8
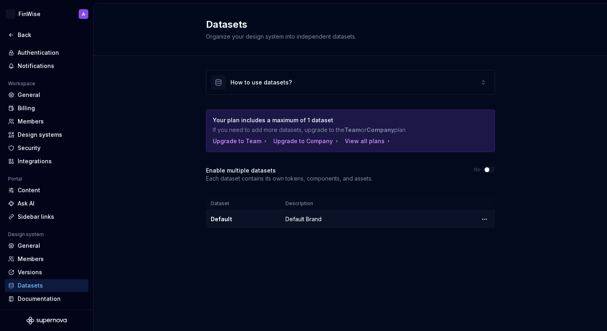
click at [266, 218] on div "Default" at bounding box center [243, 219] width 65 height 8
click at [481, 220] on html "AH FinWise A Back Account Profile Authentication Notifications Workspace Genera…" at bounding box center [303, 165] width 607 height 331
click at [51, 300] on div "Documentation" at bounding box center [51, 298] width 67 height 8
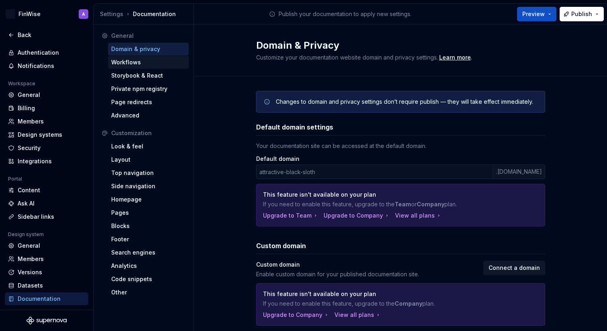
click at [142, 59] on div "Workflows" at bounding box center [148, 62] width 74 height 8
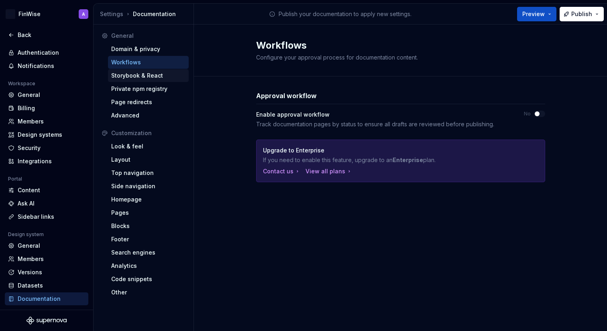
click at [135, 73] on div "Storybook & React" at bounding box center [148, 75] width 74 height 8
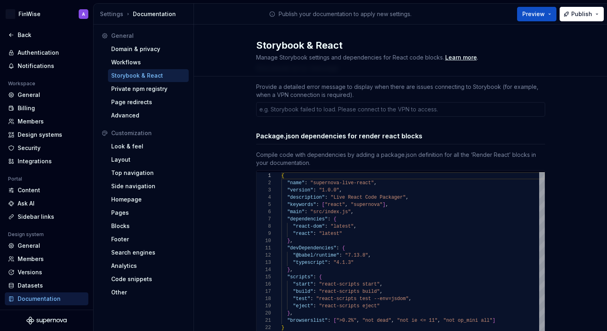
scroll to position [26, 0]
click at [166, 85] on div "Private npm registry" at bounding box center [148, 89] width 74 height 8
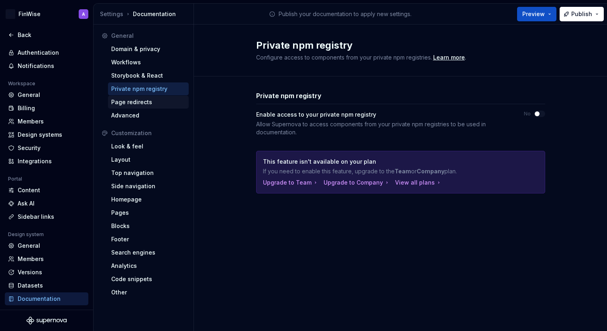
click at [135, 104] on div "Page redirects" at bounding box center [148, 102] width 74 height 8
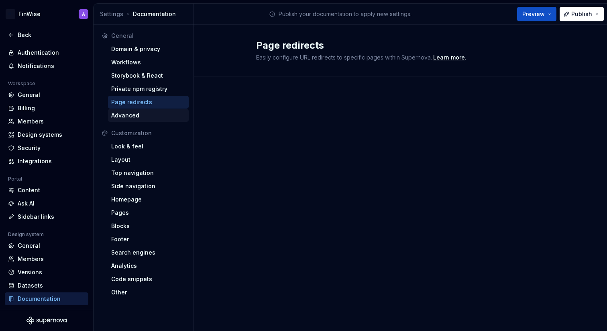
click at [137, 118] on div "Advanced" at bounding box center [148, 115] width 74 height 8
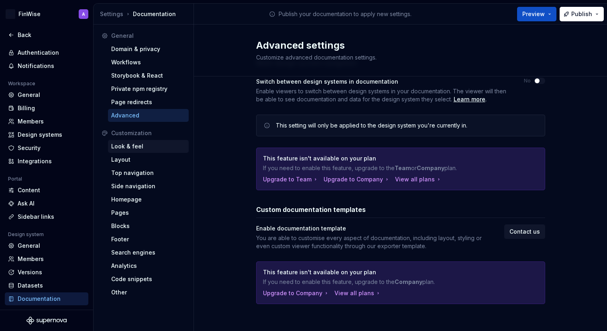
click at [147, 146] on div "Look & feel" at bounding box center [148, 146] width 74 height 8
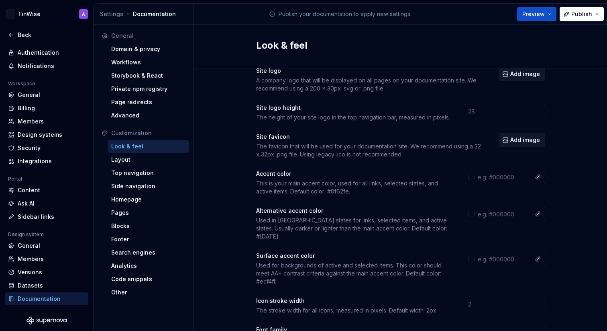
scroll to position [16, 0]
click at [148, 163] on div "Layout" at bounding box center [148, 159] width 74 height 8
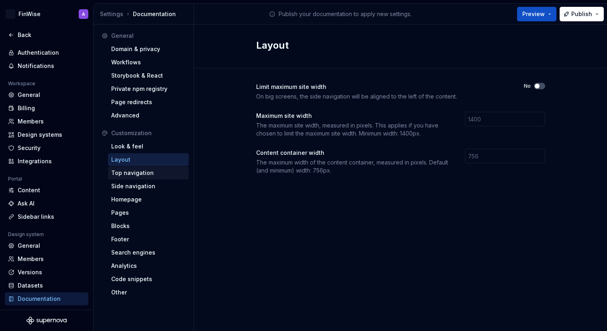
click at [150, 172] on div "Top navigation" at bounding box center [148, 173] width 74 height 8
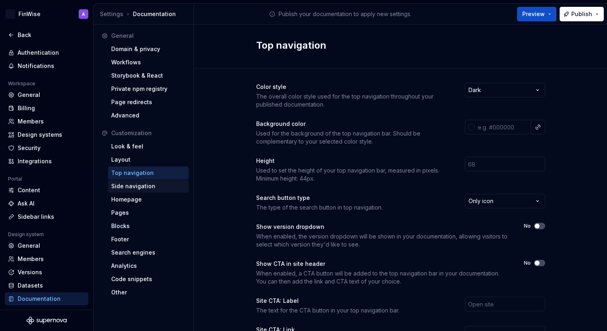
click at [151, 189] on div "Side navigation" at bounding box center [148, 186] width 74 height 8
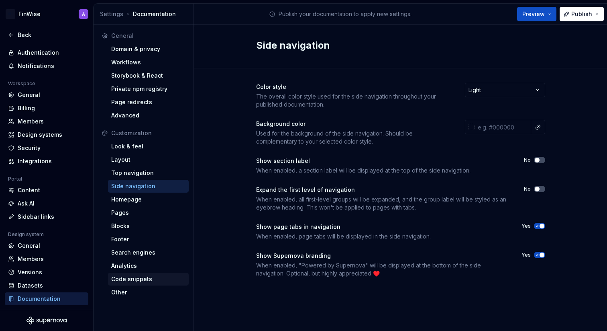
click at [141, 280] on div "Code snippets" at bounding box center [148, 279] width 74 height 8
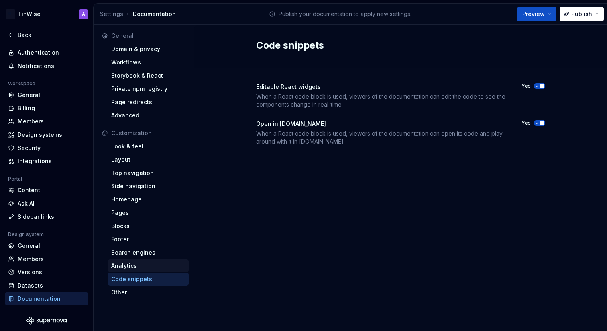
click at [135, 267] on div "Analytics" at bounding box center [148, 265] width 74 height 8
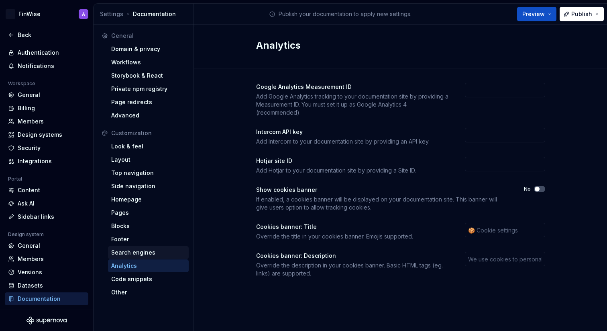
click at [136, 251] on div "Search engines" at bounding box center [148, 252] width 74 height 8
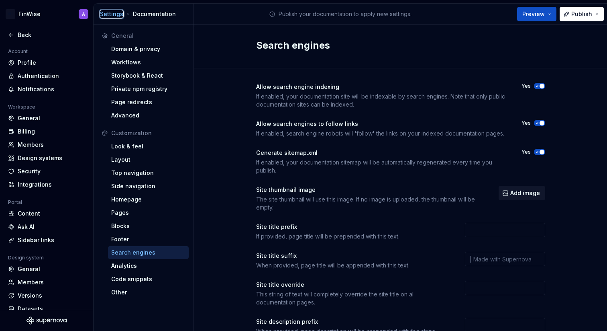
click at [110, 15] on div "Settings" at bounding box center [111, 14] width 23 height 8
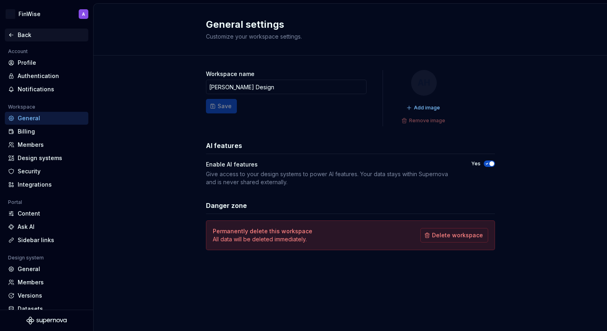
click at [29, 35] on div "Back" at bounding box center [51, 35] width 67 height 8
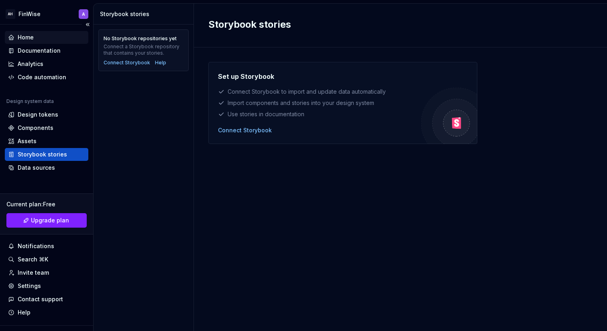
click at [44, 36] on div "Home" at bounding box center [46, 37] width 77 height 8
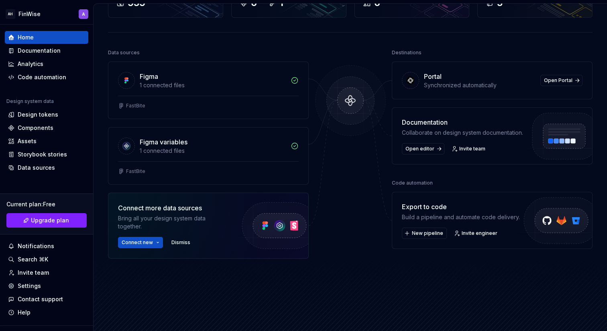
scroll to position [71, 0]
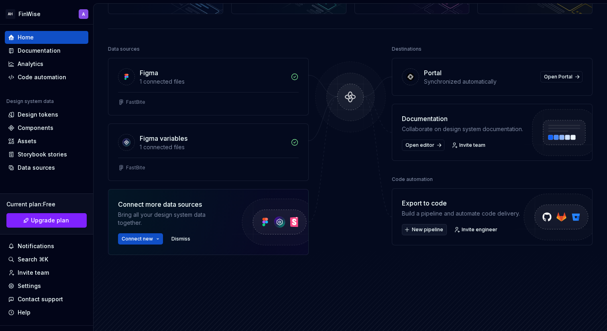
click at [428, 230] on span "New pipeline" at bounding box center [427, 229] width 31 height 6
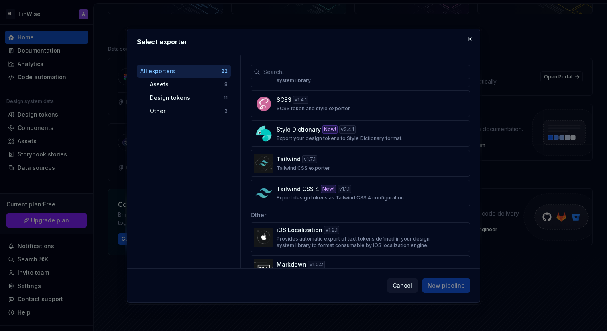
scroll to position [523, 0]
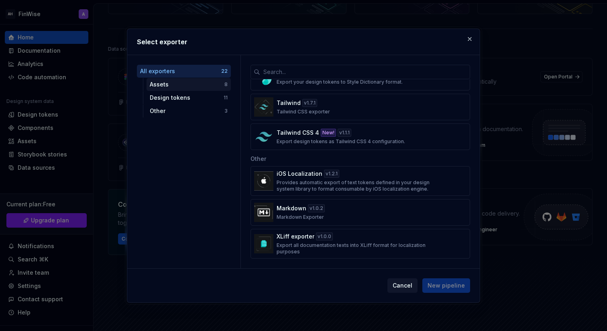
click at [198, 87] on div "Assets" at bounding box center [187, 84] width 75 height 8
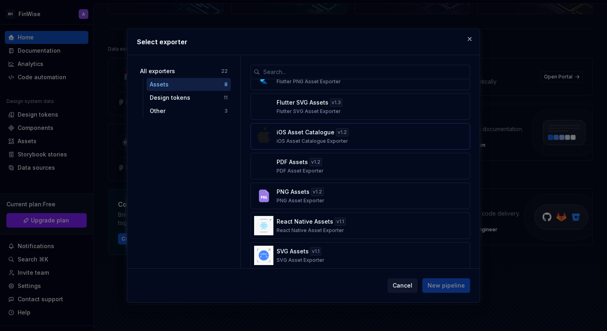
scroll to position [59, 0]
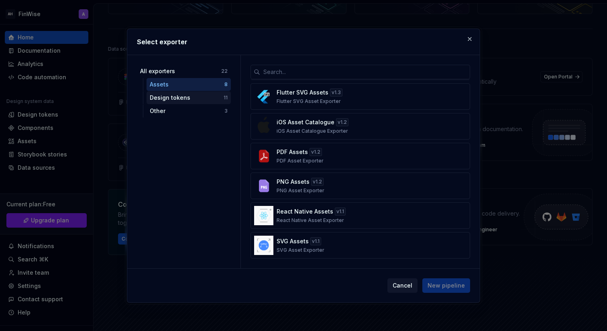
click at [179, 100] on div "Design tokens" at bounding box center [187, 98] width 74 height 8
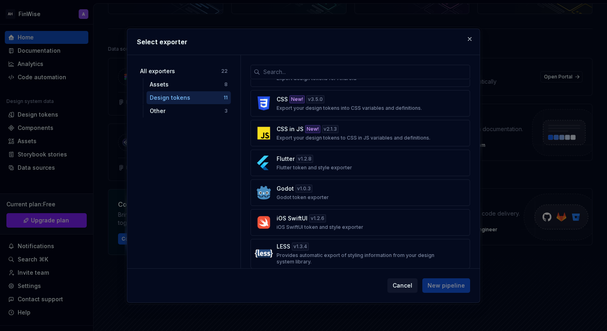
scroll to position [0, 0]
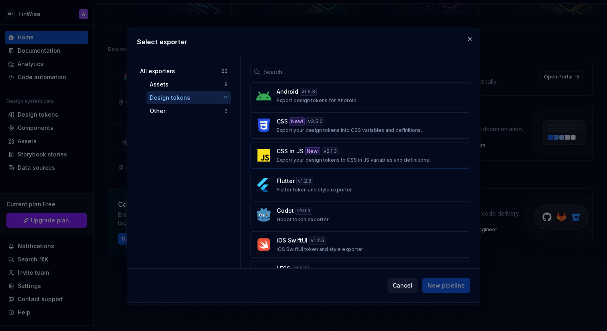
click at [410, 154] on div "CSS in JS New! v 2.1.3 Export your design tokens to CSS in JS variables and def…" at bounding box center [358, 155] width 163 height 16
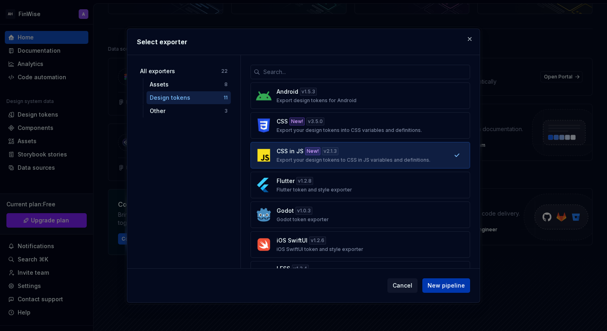
click at [443, 286] on span "New pipeline" at bounding box center [446, 285] width 37 height 8
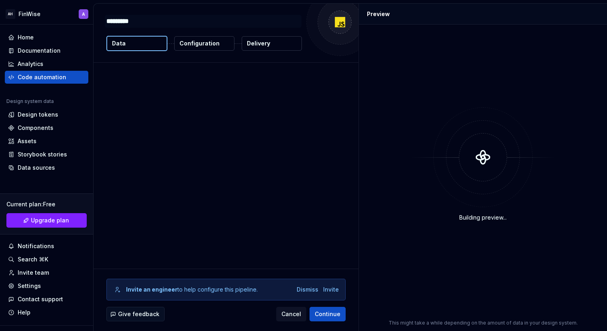
type textarea "*"
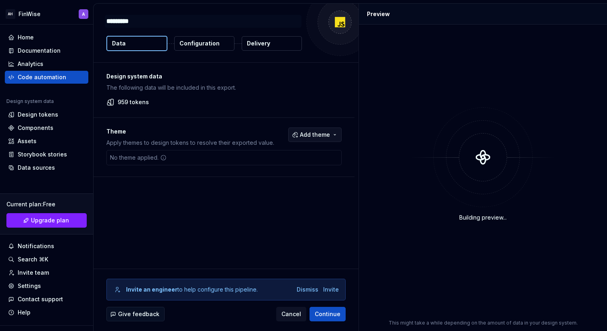
click at [312, 136] on span "Add theme" at bounding box center [315, 135] width 30 height 8
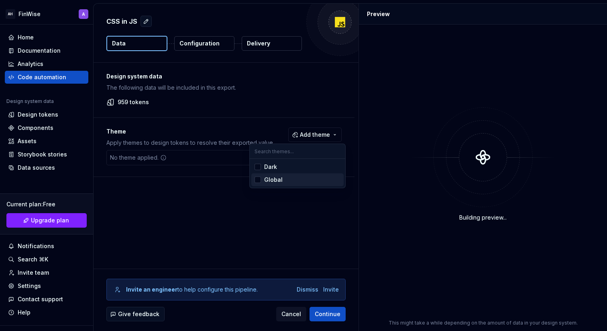
click at [294, 180] on div "Global" at bounding box center [302, 180] width 76 height 8
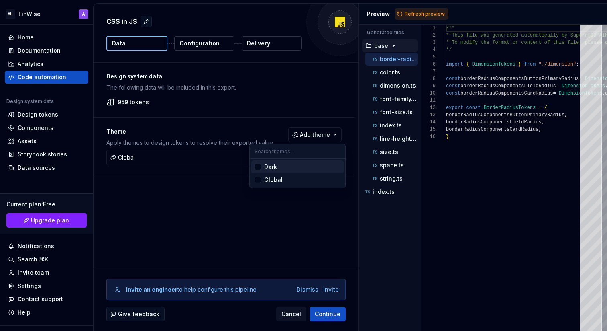
click at [296, 169] on div "Dark" at bounding box center [302, 167] width 76 height 8
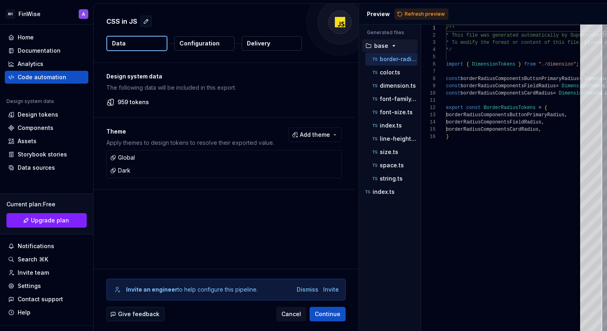
click at [227, 237] on html "AH FinWise A Home Documentation Analytics Code automation Design system data De…" at bounding box center [303, 165] width 607 height 331
click at [132, 161] on div "Global" at bounding box center [122, 157] width 25 height 8
click at [127, 155] on div "Global" at bounding box center [122, 157] width 25 height 8
click at [119, 172] on div "Dark" at bounding box center [120, 170] width 20 height 8
click at [398, 74] on p "color.ts" at bounding box center [390, 72] width 20 height 6
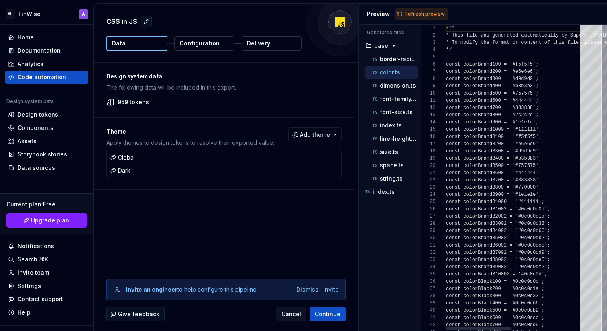
scroll to position [72, 0]
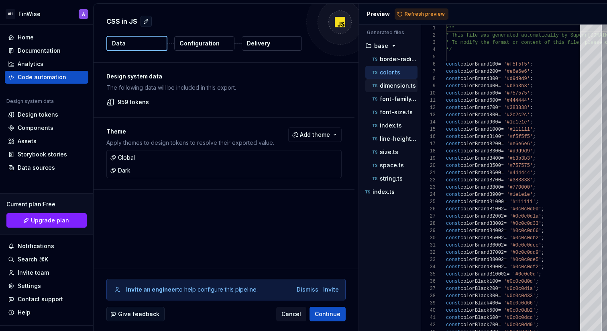
click at [394, 83] on p "dimension.ts" at bounding box center [398, 85] width 36 height 6
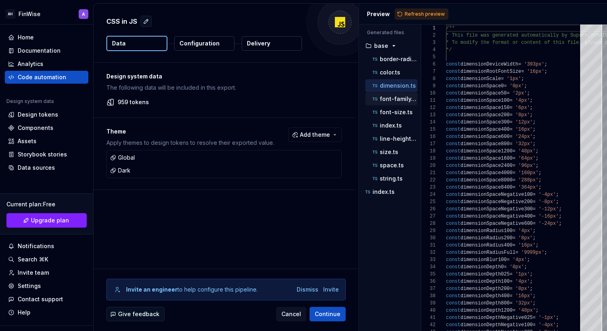
click at [388, 94] on div "font-family.ts" at bounding box center [392, 98] width 52 height 13
click at [391, 95] on div "font-family.ts" at bounding box center [394, 99] width 47 height 8
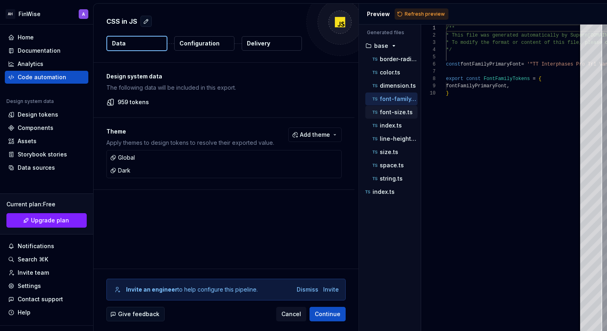
click at [388, 113] on p "font-size.ts" at bounding box center [396, 112] width 33 height 6
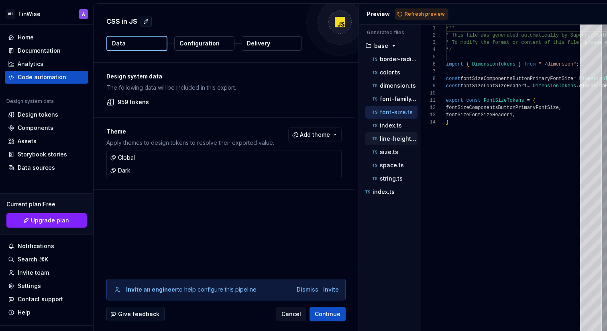
click at [388, 134] on div "line-height.ts" at bounding box center [392, 138] width 52 height 13
click at [388, 127] on p "index.ts" at bounding box center [391, 125] width 22 height 6
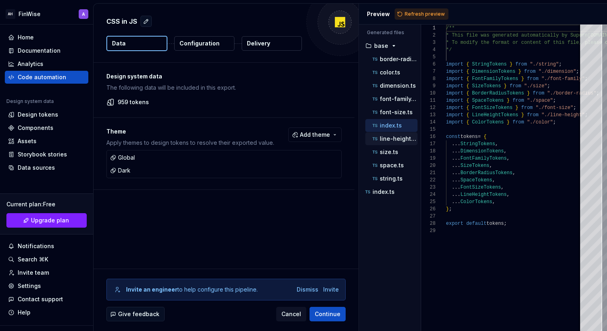
click at [388, 139] on p "line-height.ts" at bounding box center [399, 138] width 38 height 6
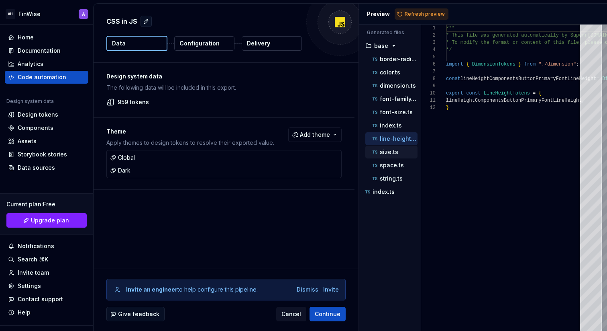
click at [384, 153] on p "size.ts" at bounding box center [389, 152] width 18 height 6
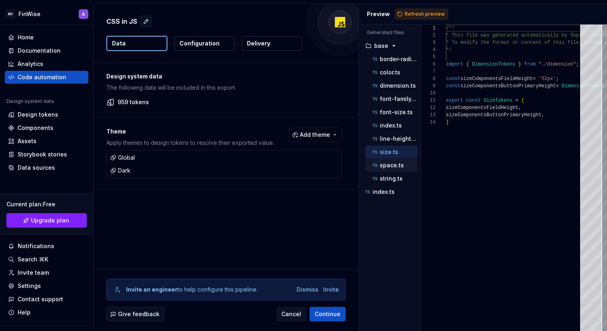
click at [384, 163] on p "space.ts" at bounding box center [392, 165] width 24 height 6
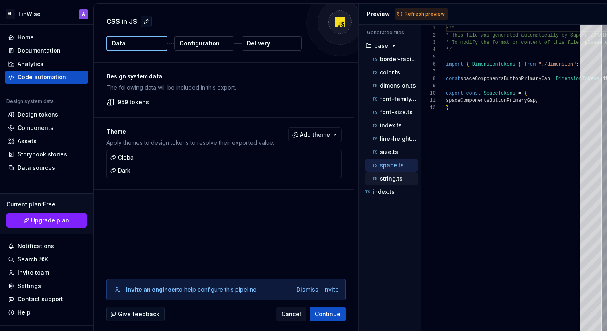
click at [383, 181] on p "string.ts" at bounding box center [391, 178] width 23 height 6
type textarea "**********"
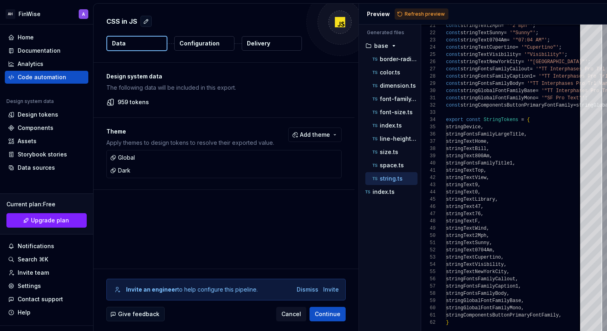
click at [207, 47] on p "Configuration" at bounding box center [200, 43] width 40 height 8
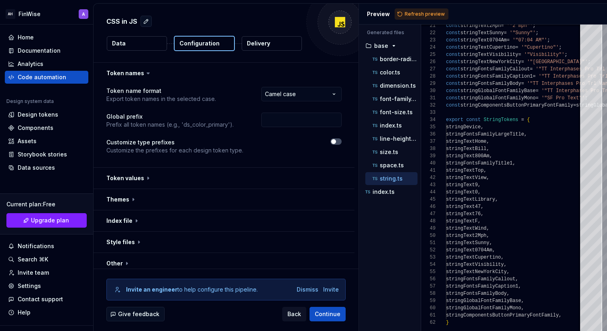
click at [255, 44] on p "Delivery" at bounding box center [258, 43] width 23 height 8
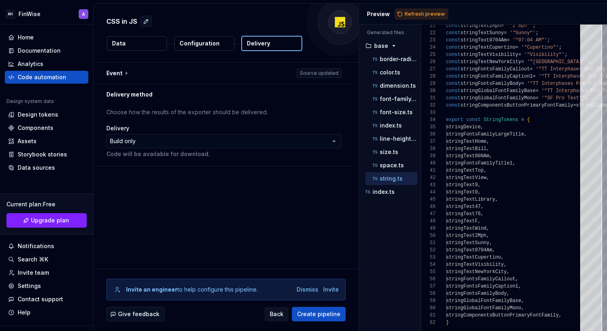
click at [198, 43] on p "Configuration" at bounding box center [200, 43] width 40 height 8
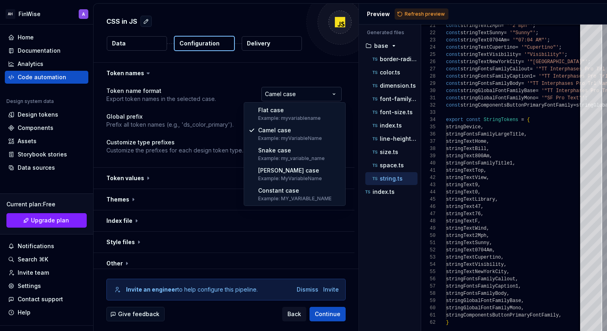
click at [311, 90] on html "**********" at bounding box center [303, 165] width 607 height 331
click at [231, 88] on html "**********" at bounding box center [303, 165] width 607 height 331
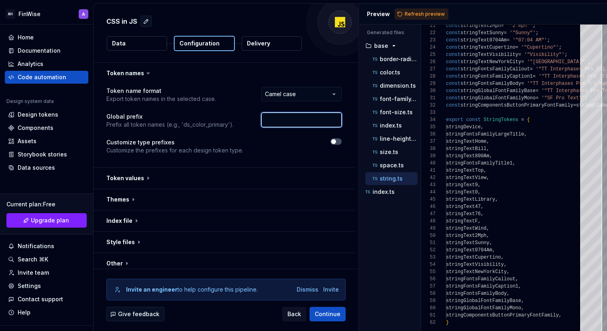
click at [298, 120] on input "text" at bounding box center [301, 119] width 80 height 14
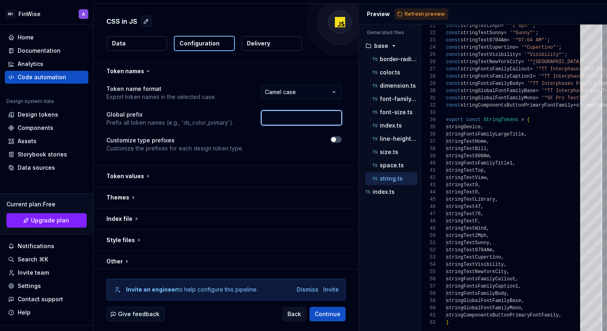
scroll to position [1, 0]
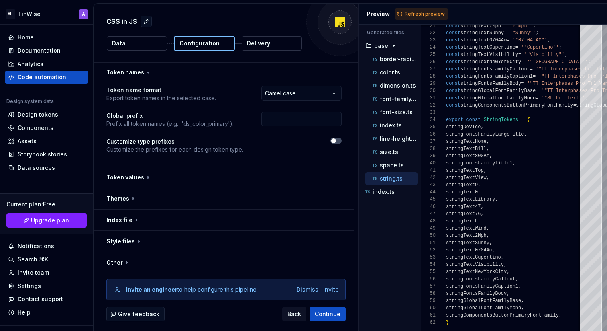
click at [188, 114] on p "Global prefix" at bounding box center [169, 116] width 127 height 8
click at [336, 142] on span "button" at bounding box center [333, 140] width 5 height 5
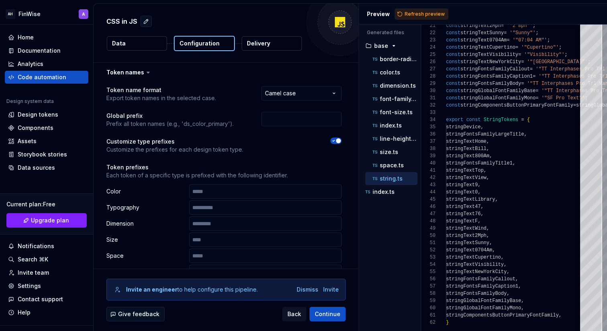
click at [337, 142] on icon "button" at bounding box center [334, 140] width 6 height 5
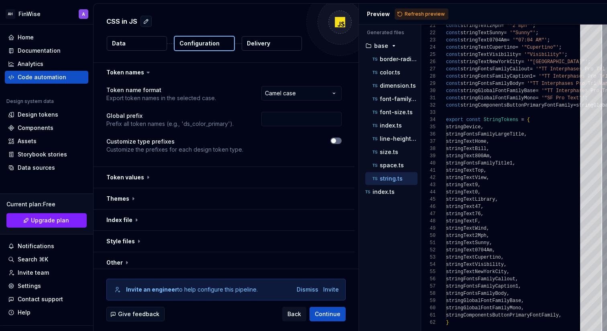
click at [336, 142] on span "button" at bounding box center [333, 140] width 5 height 5
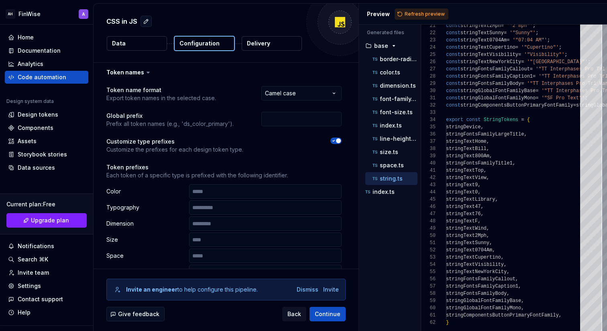
click at [337, 142] on icon "button" at bounding box center [334, 140] width 6 height 5
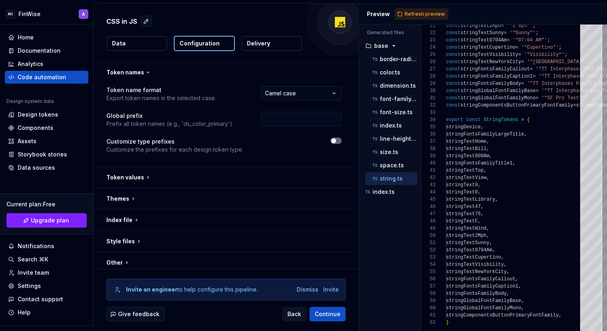
click at [336, 142] on span "button" at bounding box center [333, 140] width 5 height 5
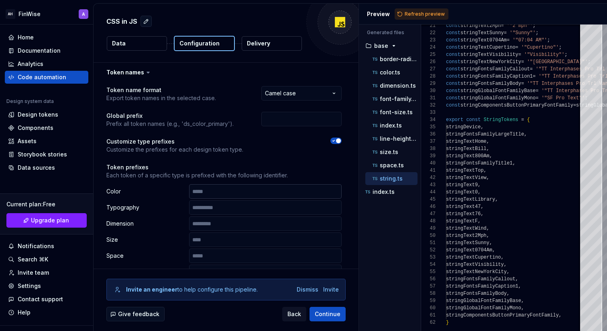
click at [235, 192] on input "text" at bounding box center [265, 191] width 153 height 14
click at [258, 153] on div at bounding box center [300, 145] width 84 height 16
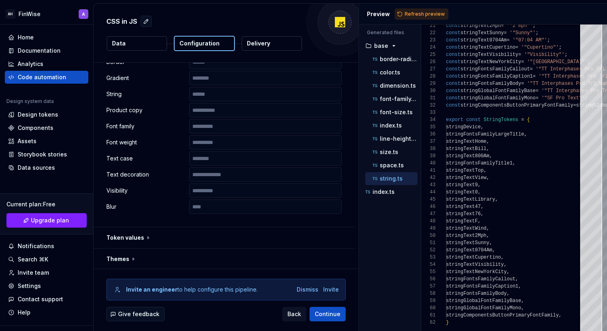
scroll to position [449, 0]
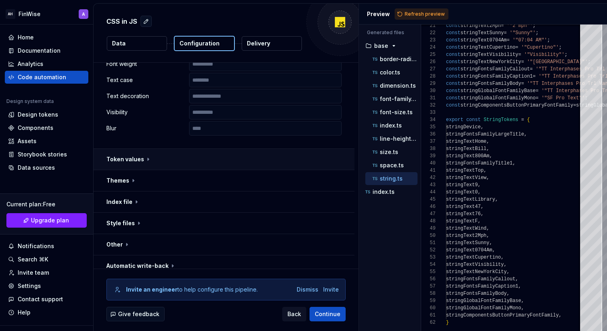
click at [196, 158] on button "button" at bounding box center [224, 159] width 261 height 21
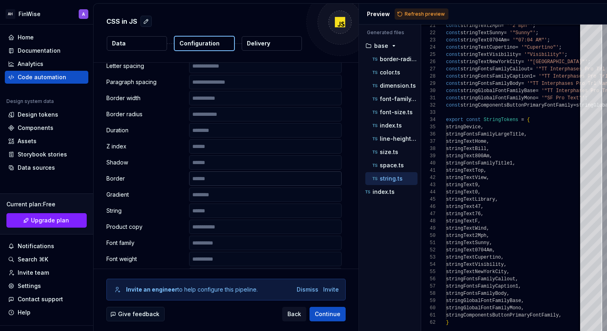
scroll to position [229, 0]
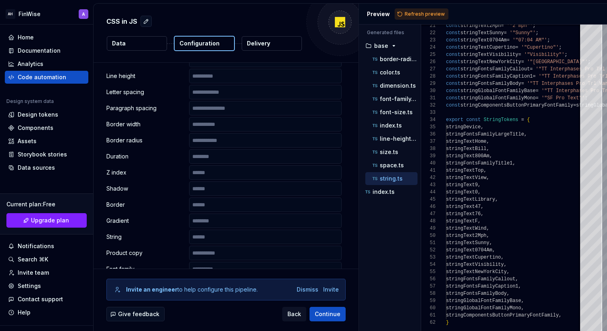
click at [105, 99] on div "**********" at bounding box center [224, 112] width 261 height 514
click at [123, 85] on div "Letter spacing" at bounding box center [223, 92] width 235 height 14
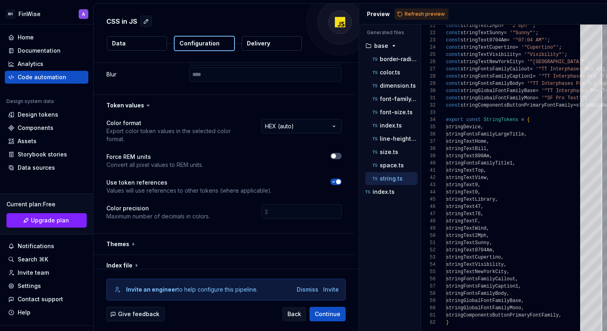
scroll to position [567, 0]
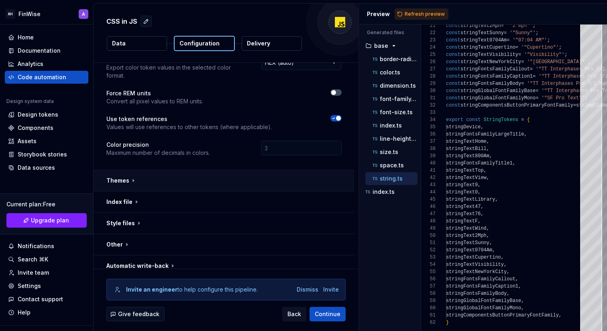
click at [149, 170] on button "button" at bounding box center [224, 180] width 261 height 21
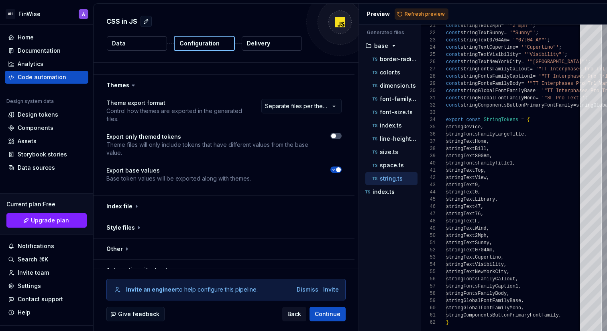
scroll to position [666, 0]
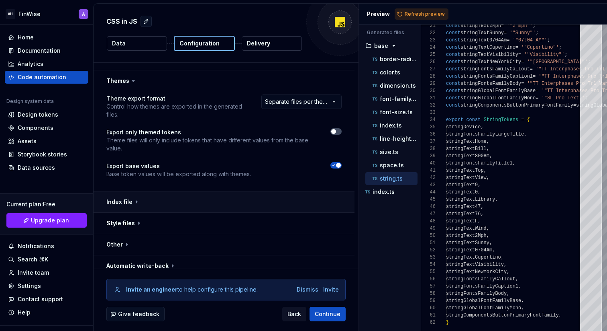
click at [205, 198] on button "button" at bounding box center [224, 201] width 261 height 21
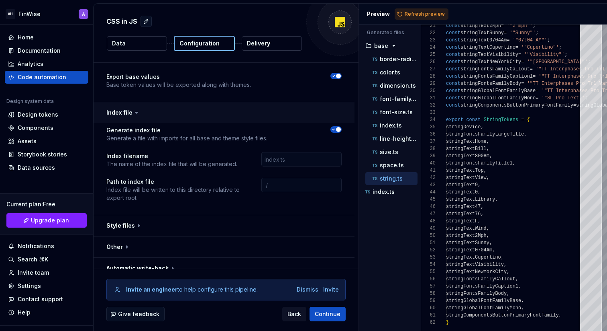
scroll to position [758, 0]
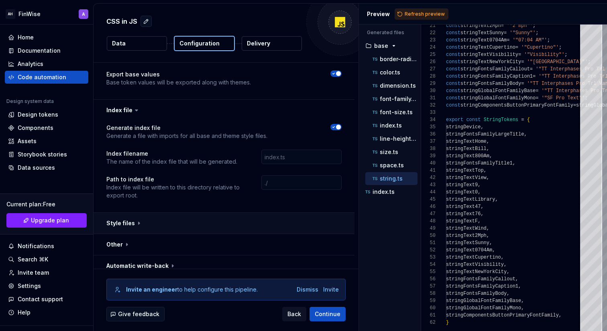
click at [192, 220] on button "button" at bounding box center [224, 222] width 261 height 21
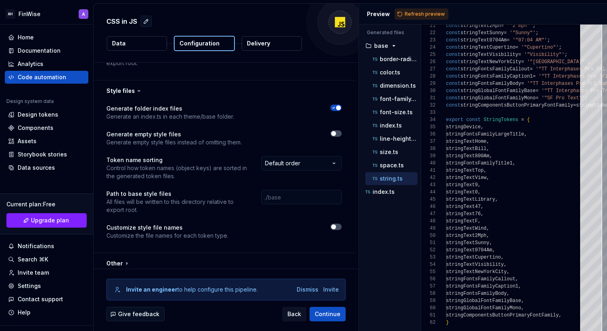
scroll to position [891, 0]
click at [336, 130] on span "button" at bounding box center [333, 132] width 5 height 5
click at [336, 104] on icon "button" at bounding box center [334, 106] width 6 height 5
click at [336, 104] on span "button" at bounding box center [333, 106] width 5 height 5
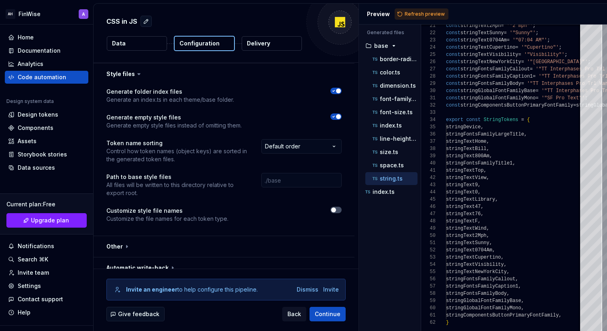
scroll to position [908, 0]
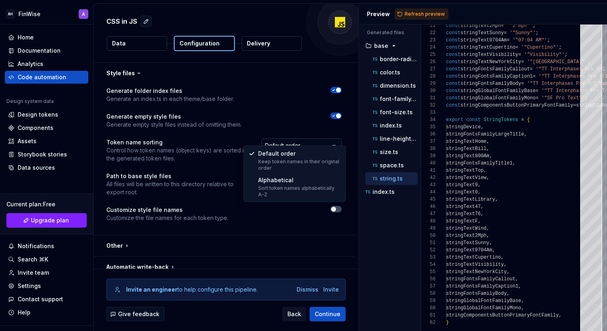
click at [311, 142] on html "**********" at bounding box center [303, 165] width 607 height 331
click at [309, 135] on html "**********" at bounding box center [303, 165] width 607 height 331
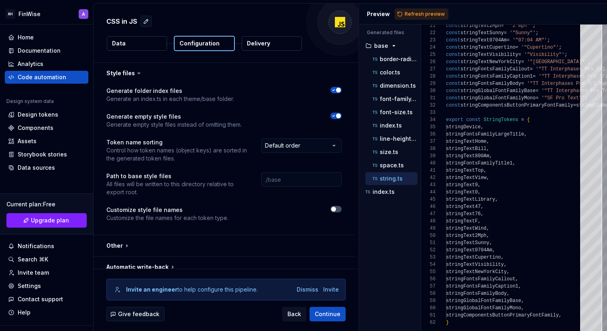
scroll to position [909, 0]
click at [299, 173] on input "text" at bounding box center [301, 178] width 80 height 14
click at [274, 194] on div "**********" at bounding box center [223, 158] width 235 height 145
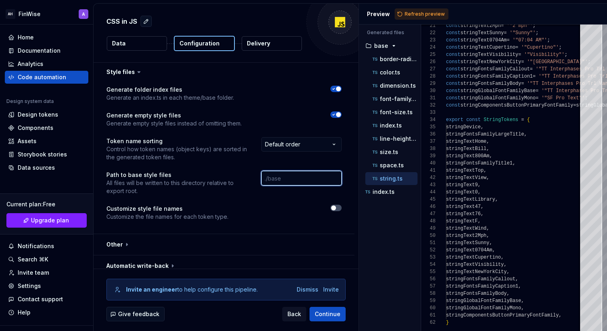
click at [284, 174] on input "text" at bounding box center [301, 178] width 80 height 14
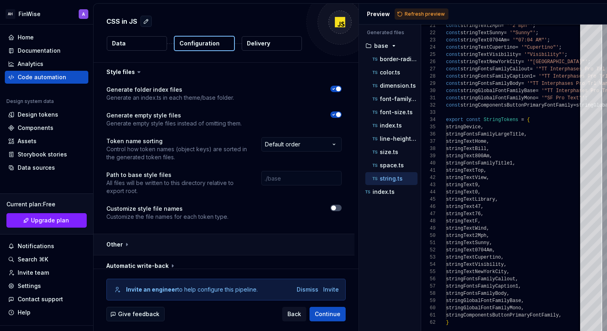
click at [206, 234] on button "button" at bounding box center [224, 244] width 261 height 21
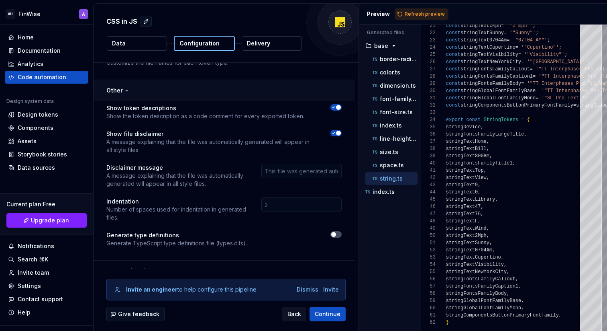
scroll to position [1068, 0]
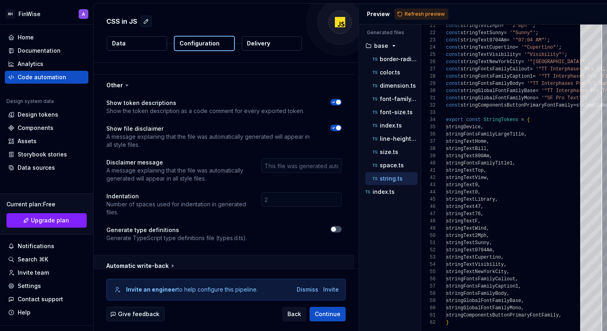
click at [201, 263] on button "button" at bounding box center [224, 265] width 261 height 21
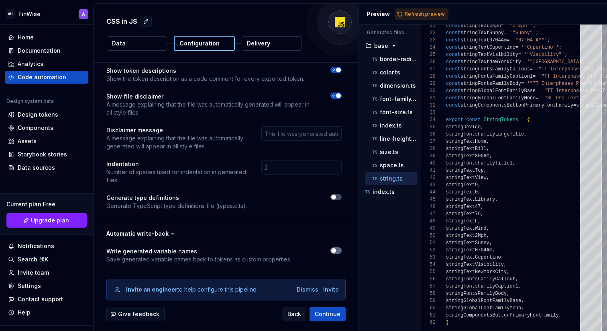
click at [339, 247] on button "button" at bounding box center [336, 250] width 11 height 6
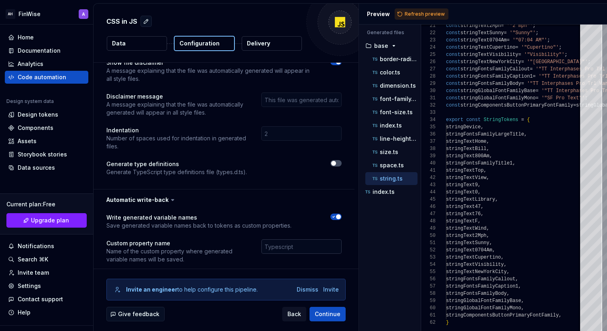
click at [278, 239] on input "text" at bounding box center [301, 246] width 80 height 14
click at [278, 254] on div at bounding box center [301, 251] width 80 height 24
click at [313, 289] on div "Dismiss" at bounding box center [308, 289] width 22 height 8
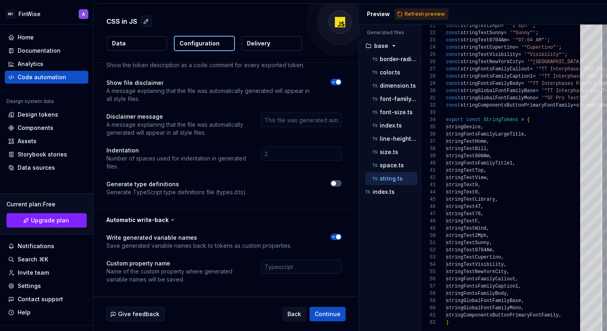
scroll to position [1106, 0]
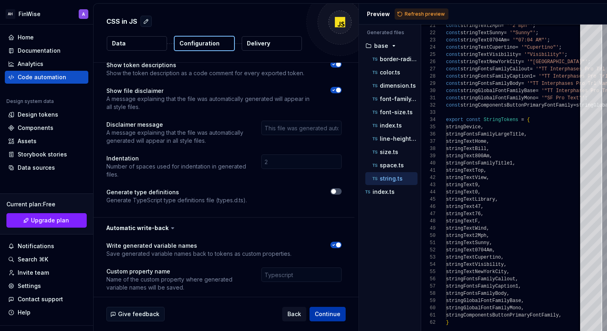
click at [330, 313] on span "Continue" at bounding box center [328, 314] width 26 height 8
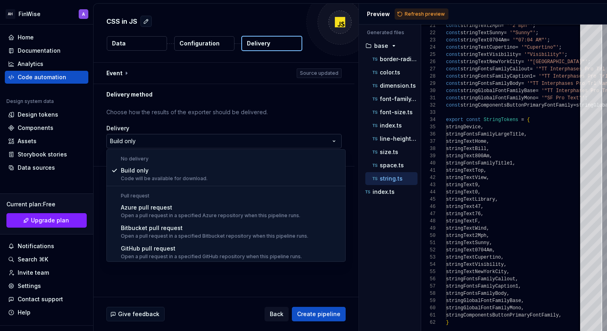
click at [214, 141] on html "**********" at bounding box center [303, 165] width 607 height 331
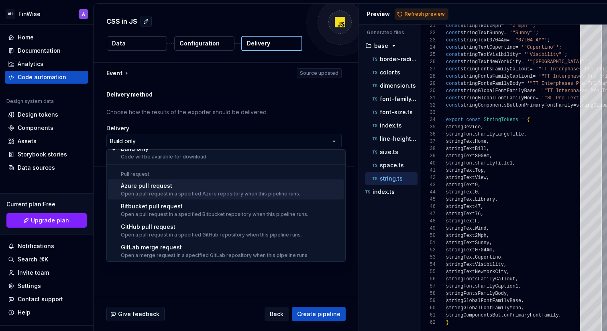
scroll to position [22, 0]
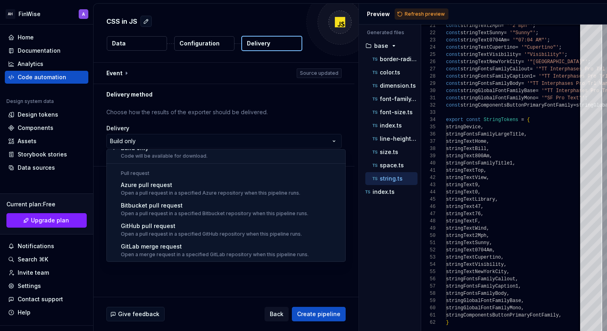
select select "******"
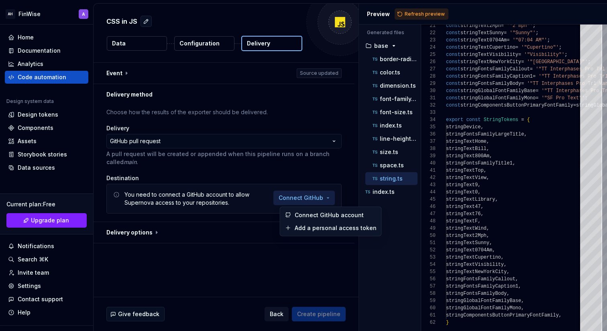
click at [313, 196] on html "**********" at bounding box center [303, 165] width 607 height 331
click at [323, 218] on span "Connect GitHub account" at bounding box center [335, 215] width 82 height 8
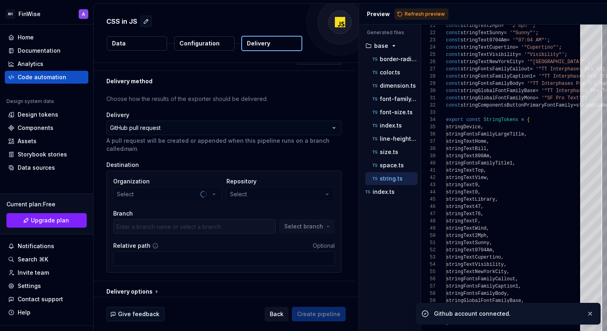
scroll to position [19, 0]
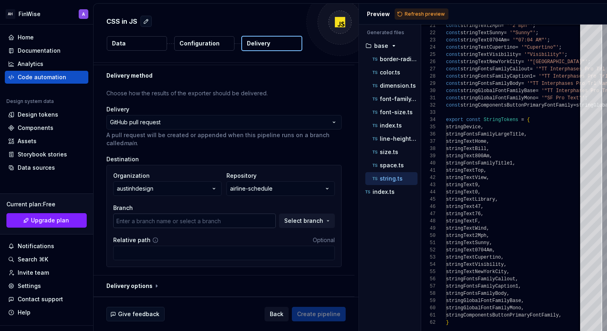
type input "main"
click at [259, 223] on input "main" at bounding box center [194, 220] width 163 height 14
click at [284, 188] on button "airline-schedule" at bounding box center [281, 188] width 108 height 14
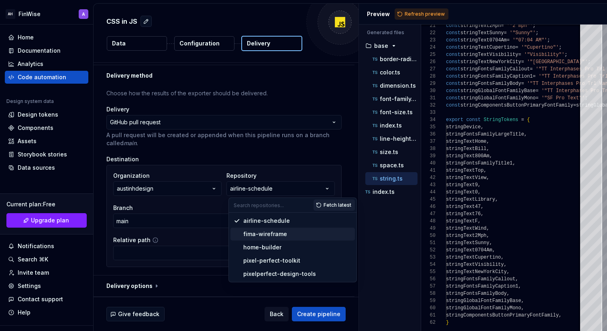
click at [310, 232] on div "fima-wireframe" at bounding box center [297, 234] width 108 height 8
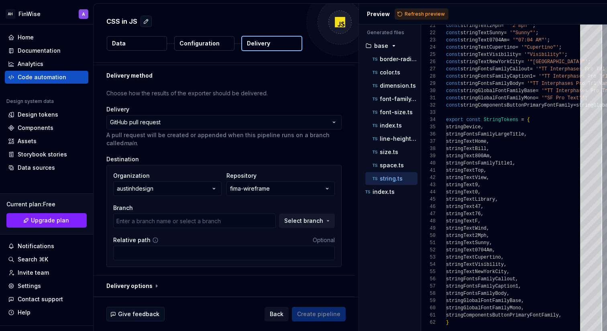
type input "austinhdesign-patch-1"
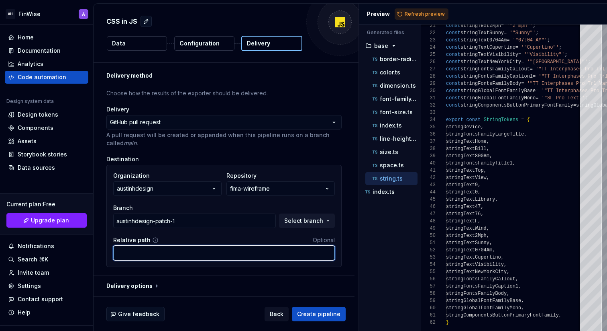
click at [249, 251] on input "Relative path" at bounding box center [224, 252] width 222 height 14
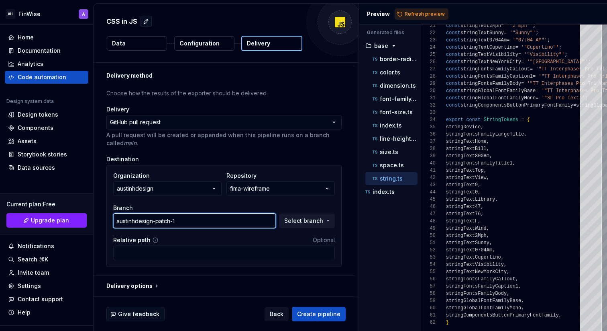
click at [243, 221] on input "austinhdesign-patch-1" at bounding box center [194, 220] width 163 height 14
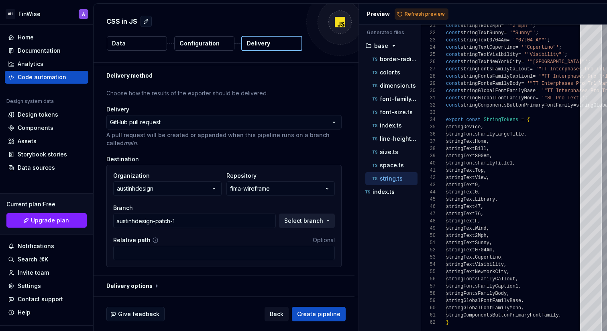
click at [307, 223] on span "Select branch" at bounding box center [303, 221] width 39 height 8
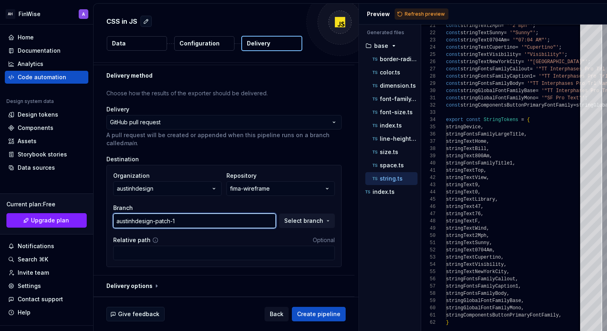
click at [253, 218] on input "austinhdesign-patch-1" at bounding box center [194, 220] width 163 height 14
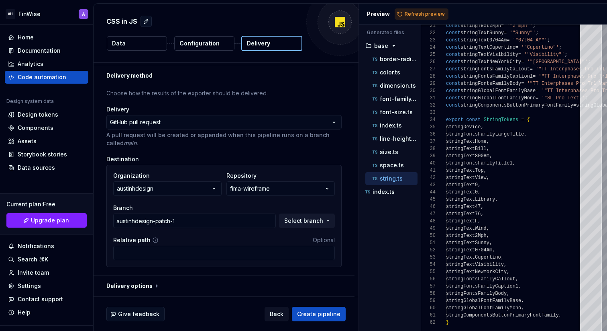
click at [247, 274] on div "**********" at bounding box center [224, 180] width 261 height 189
click at [157, 286] on button "button" at bounding box center [224, 285] width 261 height 21
type textarea "*"
click at [395, 60] on p "border-radius.ts" at bounding box center [399, 59] width 38 height 6
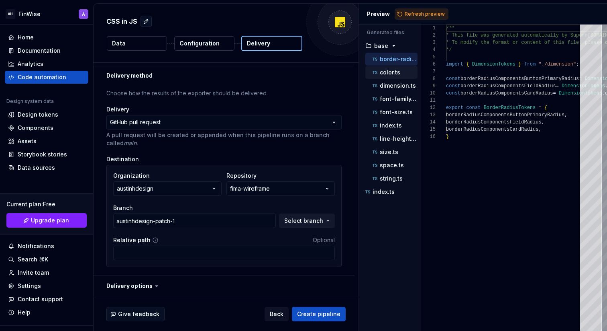
click at [397, 71] on p "color.ts" at bounding box center [390, 72] width 20 height 6
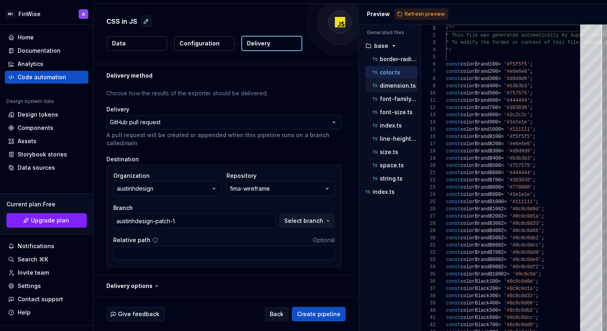
click at [396, 80] on div "dimension.ts" at bounding box center [392, 85] width 52 height 13
click at [395, 87] on p "dimension.ts" at bounding box center [398, 85] width 36 height 6
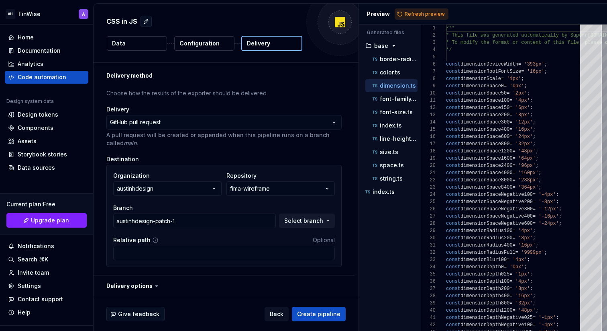
type textarea "**********"
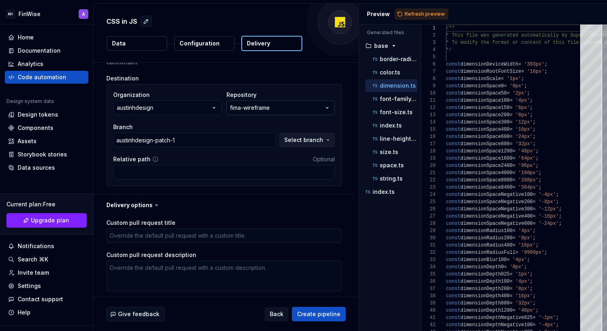
scroll to position [125, 0]
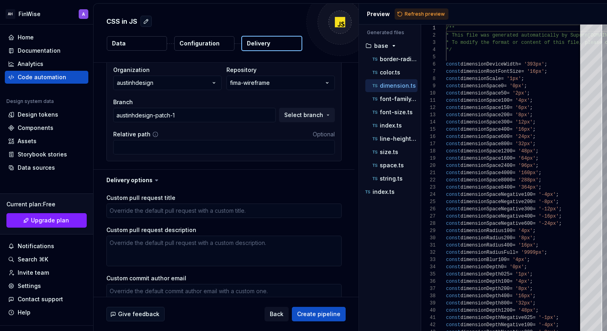
click at [324, 194] on div "Custom pull request title" at bounding box center [223, 198] width 235 height 8
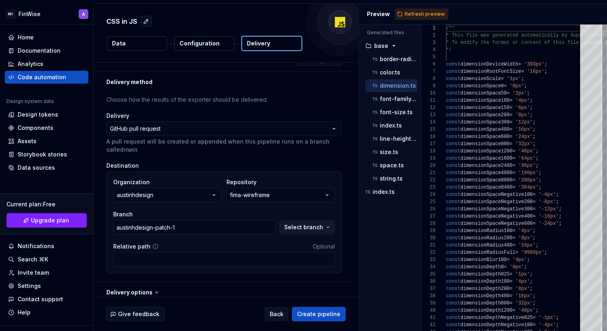
scroll to position [0, 0]
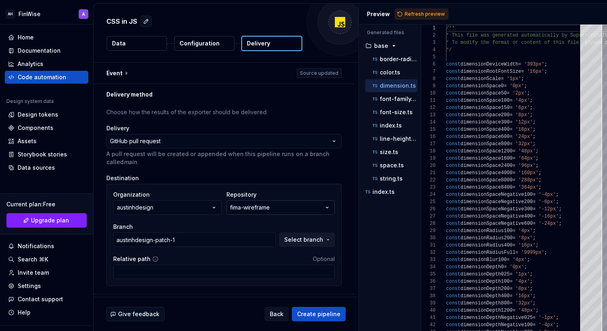
click at [275, 210] on button "fima-wireframe" at bounding box center [281, 207] width 108 height 14
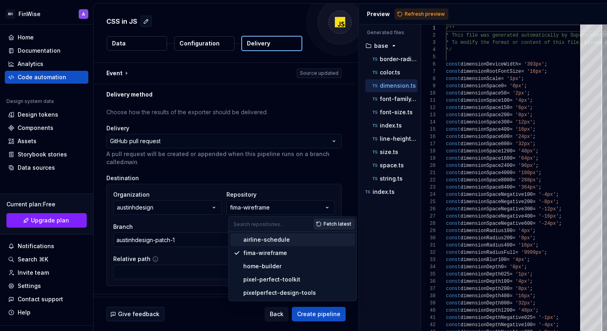
click at [334, 227] on button "Fetch latest" at bounding box center [334, 223] width 41 height 11
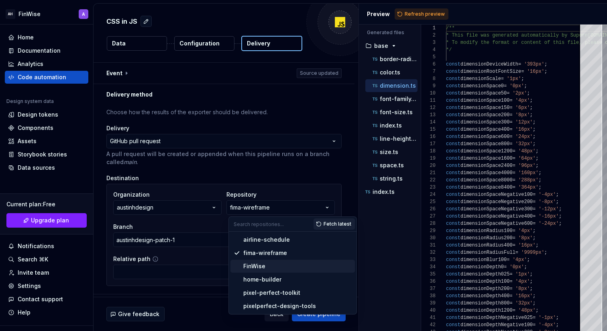
click at [293, 272] on span "FinWise" at bounding box center [293, 265] width 125 height 13
type textarea "*"
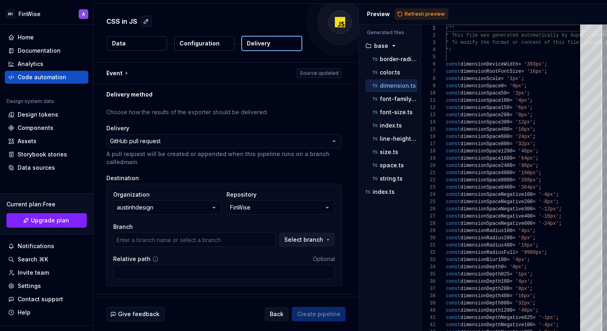
type textarea "*"
type input "main"
click at [307, 242] on span "Select branch" at bounding box center [303, 239] width 39 height 8
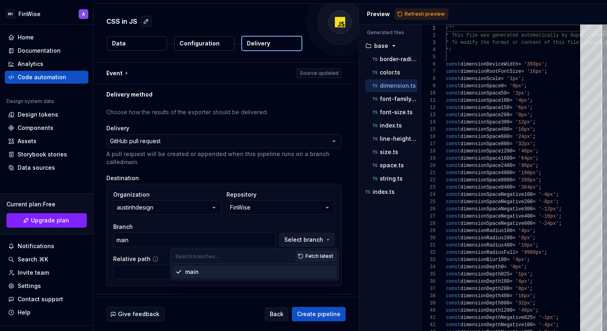
click at [261, 274] on div "main" at bounding box center [259, 272] width 149 height 8
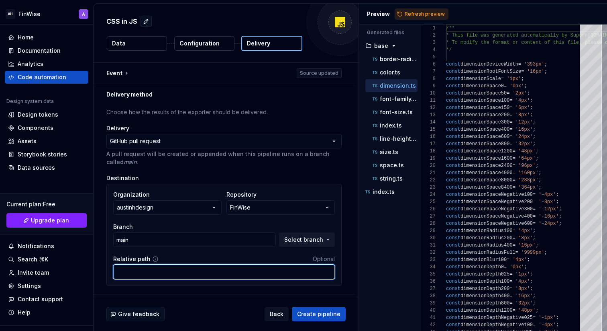
click at [252, 278] on input "Relative path" at bounding box center [224, 271] width 222 height 14
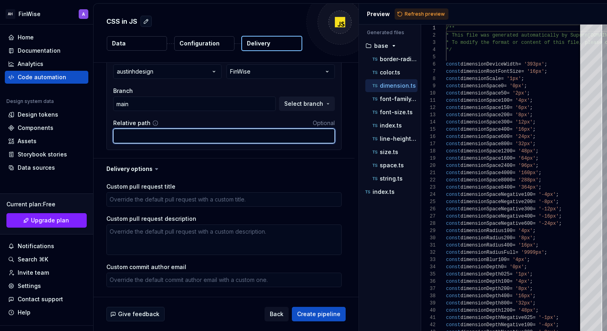
scroll to position [135, 0]
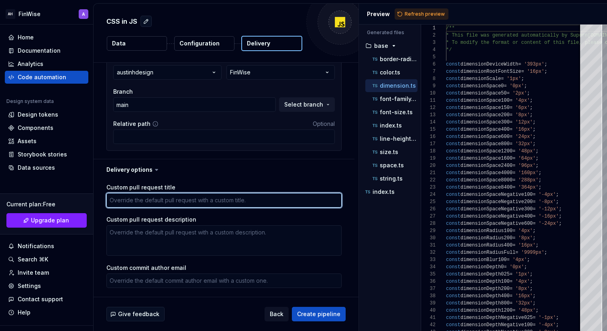
click at [190, 205] on textarea "Custom pull request title" at bounding box center [223, 200] width 235 height 14
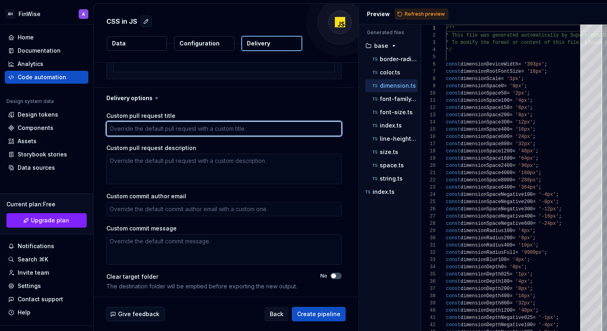
scroll to position [206, 0]
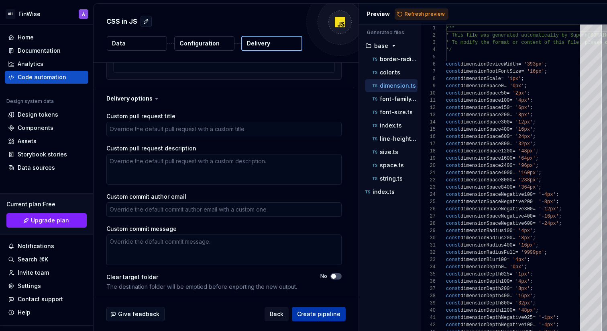
click at [313, 311] on span "Create pipeline" at bounding box center [318, 314] width 43 height 8
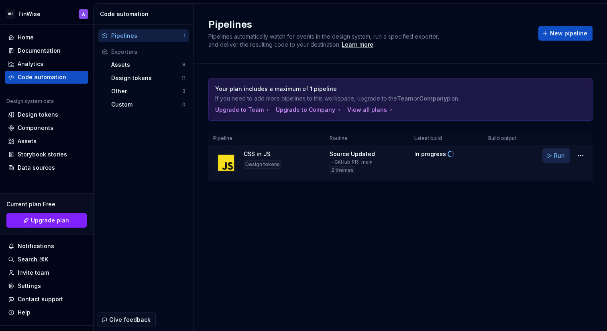
click at [554, 154] on button "Run" at bounding box center [557, 155] width 28 height 14
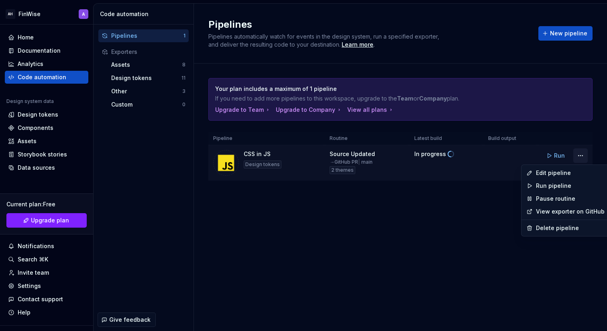
click at [580, 154] on html "AH FinWise A Home Documentation Analytics Code automation Design system data De…" at bounding box center [303, 165] width 607 height 331
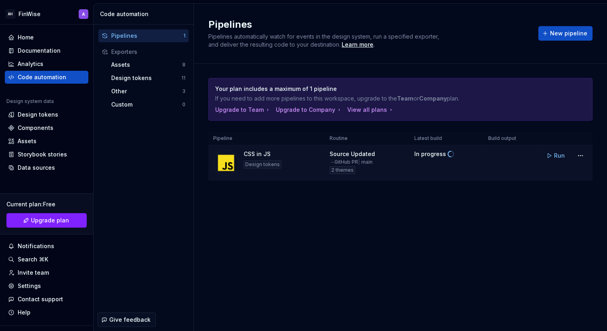
click at [493, 178] on html "AH FinWise A Home Documentation Analytics Code automation Design system data De…" at bounding box center [303, 165] width 607 height 331
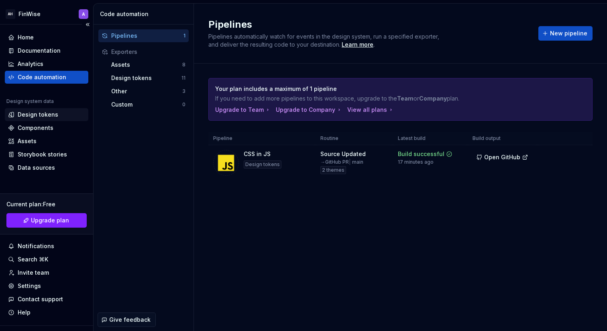
click at [50, 114] on div "Design tokens" at bounding box center [38, 114] width 41 height 8
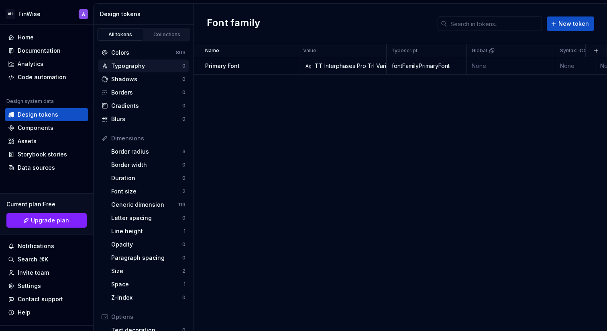
click at [137, 62] on div "Typography" at bounding box center [146, 66] width 71 height 8
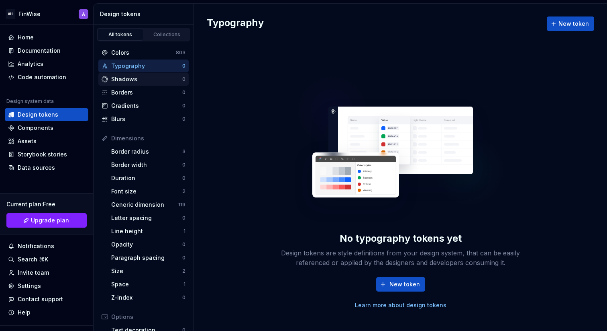
click at [131, 77] on div "Shadows" at bounding box center [146, 79] width 71 height 8
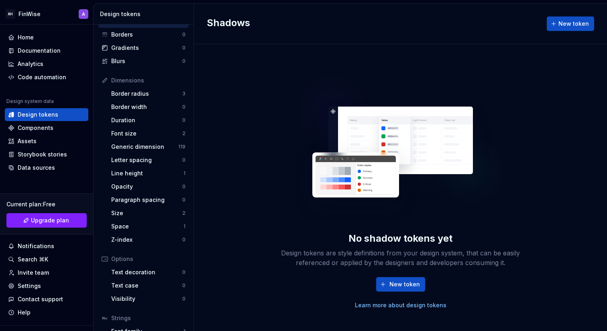
scroll to position [109, 0]
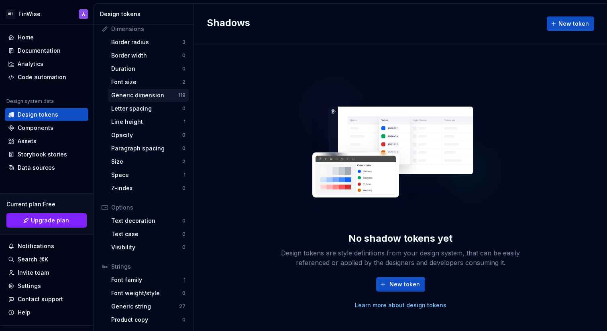
click at [134, 94] on div "Generic dimension" at bounding box center [144, 95] width 67 height 8
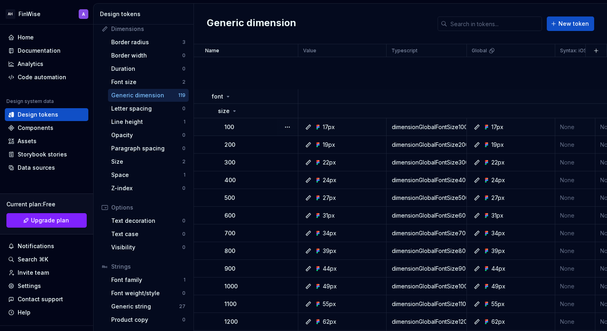
scroll to position [311, 0]
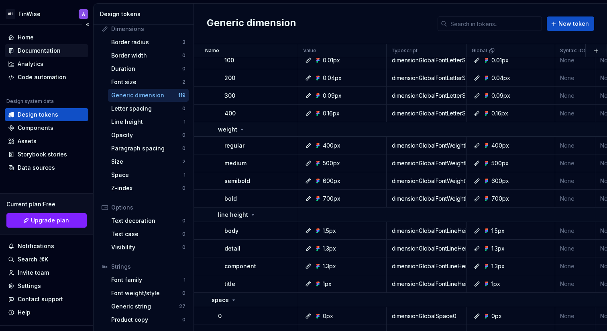
click at [55, 51] on div "Documentation" at bounding box center [39, 51] width 43 height 8
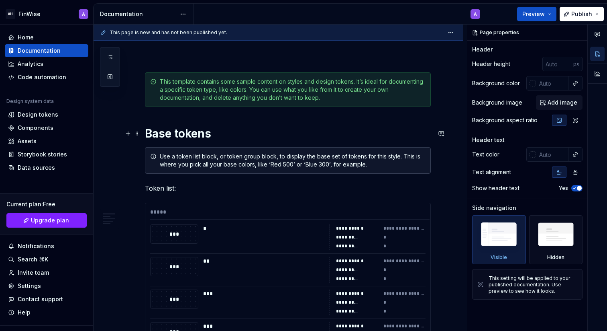
scroll to position [85, 0]
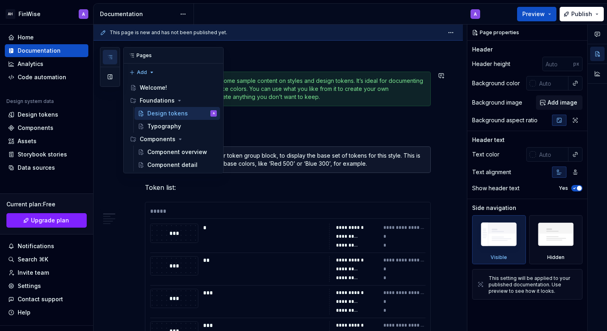
click at [106, 65] on div at bounding box center [110, 67] width 20 height 40
click at [173, 98] on div "Foundations" at bounding box center [178, 100] width 77 height 11
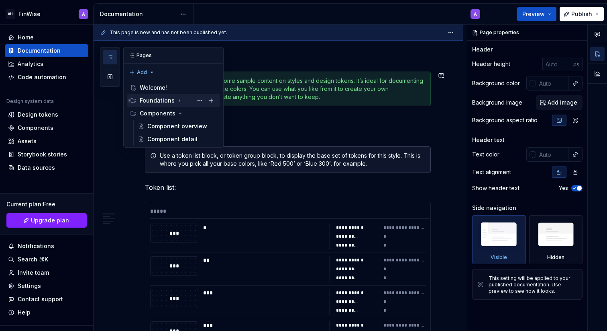
click at [172, 99] on div "Foundations" at bounding box center [157, 100] width 35 height 8
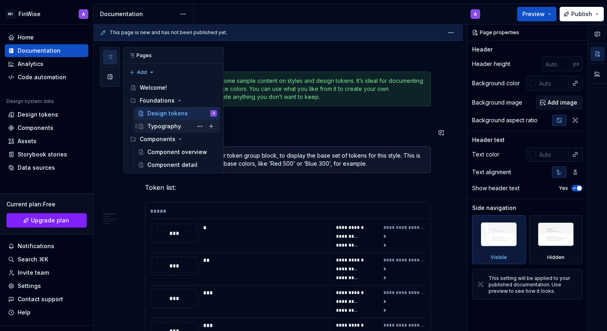
click at [169, 128] on div "Typography" at bounding box center [164, 126] width 34 height 8
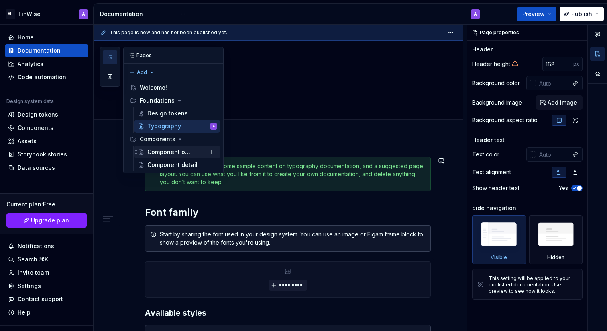
click at [177, 155] on div "Component overview" at bounding box center [169, 152] width 45 height 8
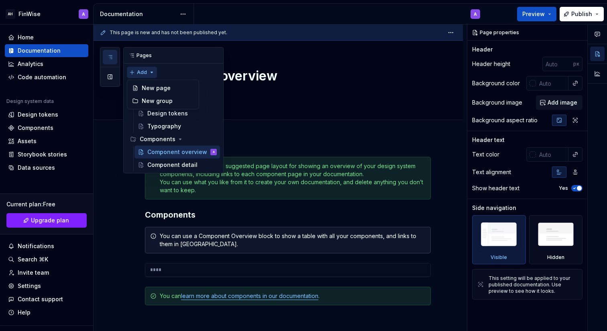
click at [152, 70] on div "Pages Add Accessibility guide for tree Page tree. Navigate the tree with the ar…" at bounding box center [162, 110] width 124 height 126
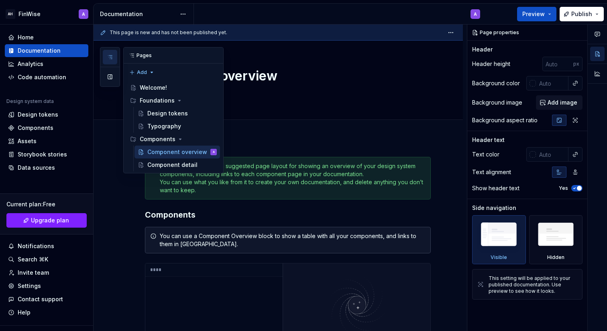
click at [183, 69] on div "Pages Add Accessibility guide for tree Page tree. Navigate the tree with the ar…" at bounding box center [162, 110] width 124 height 126
click at [166, 104] on div "Foundations" at bounding box center [157, 100] width 35 height 8
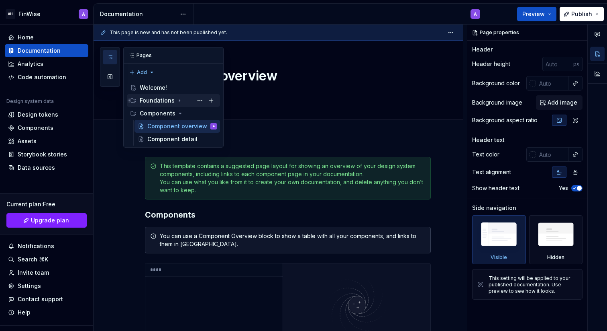
click at [166, 104] on div "Foundations" at bounding box center [157, 100] width 35 height 8
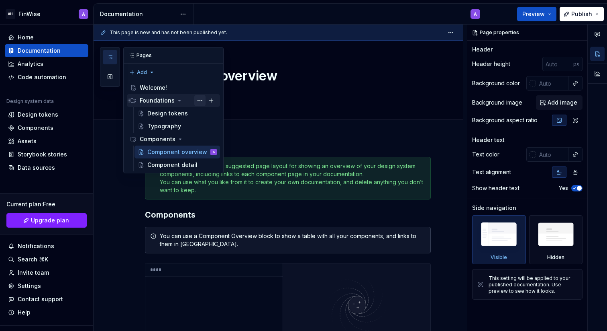
click at [198, 99] on button "Page tree" at bounding box center [199, 100] width 11 height 11
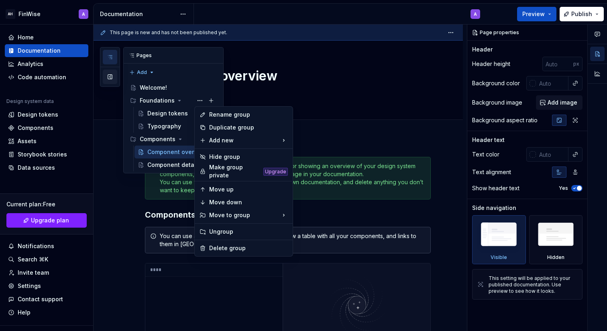
click at [107, 80] on div "Pages Add Accessibility guide for tree Page tree. Navigate the tree with the ar…" at bounding box center [162, 110] width 124 height 126
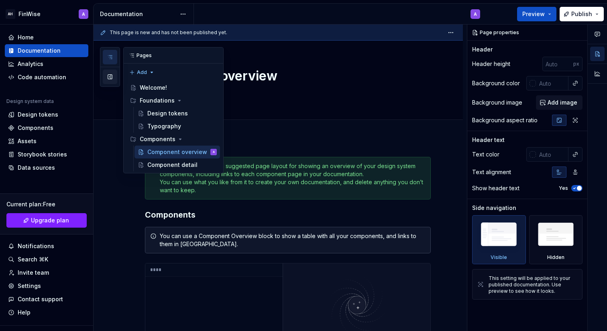
click at [110, 79] on button "button" at bounding box center [110, 76] width 14 height 14
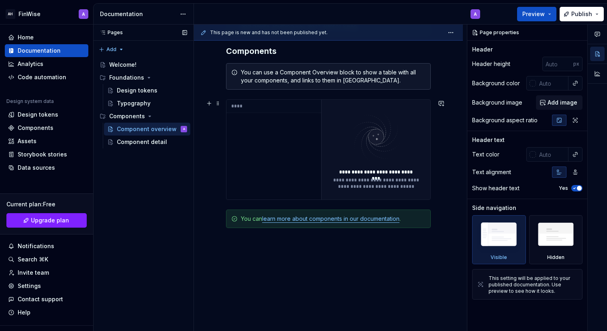
scroll to position [172, 0]
click at [142, 88] on div "Design tokens" at bounding box center [137, 90] width 41 height 8
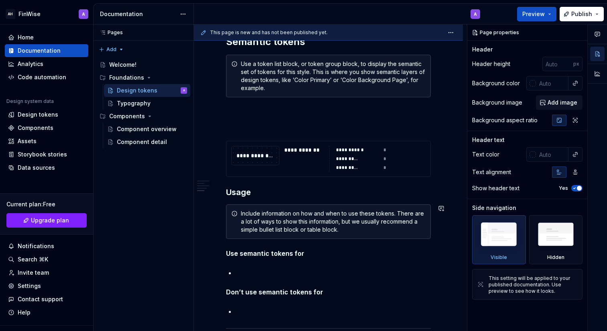
scroll to position [1504, 0]
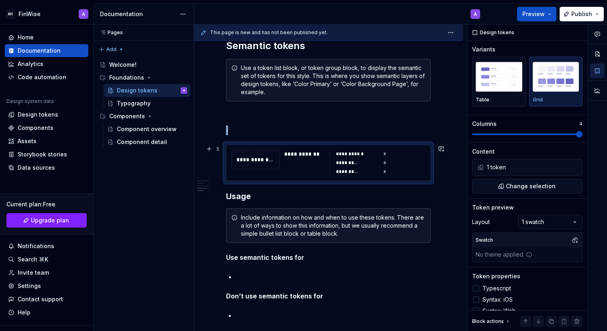
click at [270, 162] on div "**********" at bounding box center [255, 159] width 47 height 9
click at [306, 150] on div "**********" at bounding box center [306, 154] width 44 height 8
click at [353, 170] on div "*********" at bounding box center [347, 171] width 22 height 6
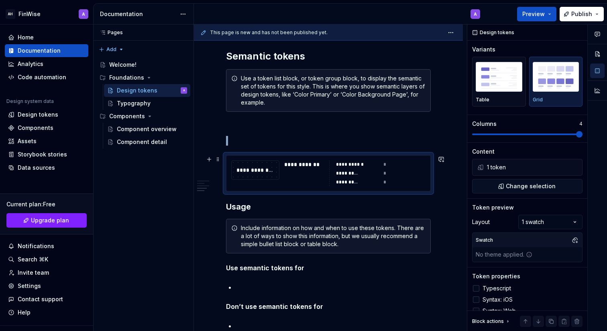
click at [246, 170] on div "**********" at bounding box center [255, 169] width 47 height 9
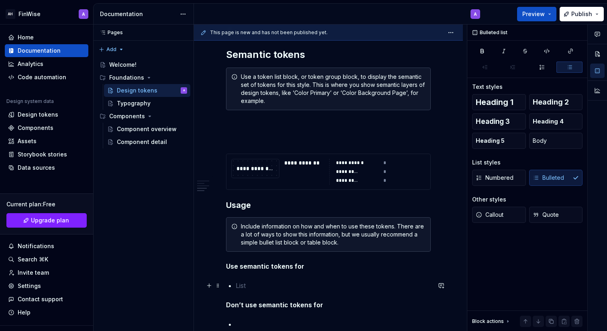
click at [237, 286] on p at bounding box center [333, 285] width 195 height 10
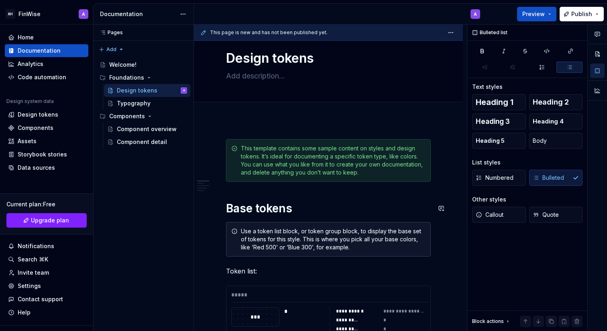
scroll to position [0, 0]
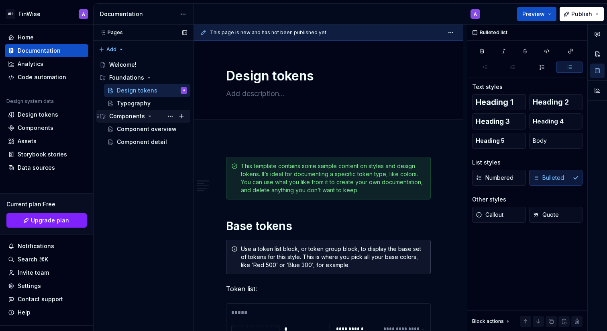
click at [144, 114] on div "Components" at bounding box center [148, 115] width 78 height 11
click at [137, 130] on div "Component overview" at bounding box center [140, 129] width 46 height 8
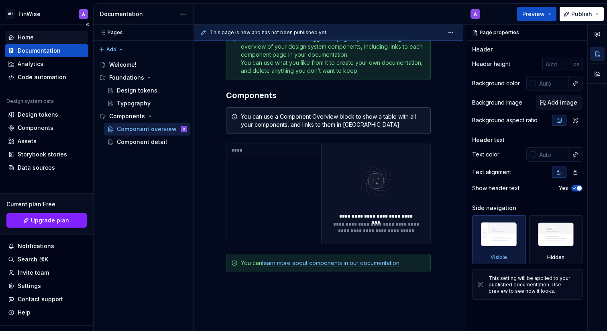
click at [38, 33] on div "Home" at bounding box center [47, 37] width 84 height 13
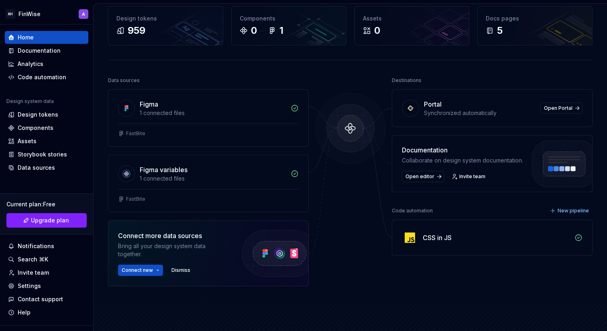
scroll to position [41, 0]
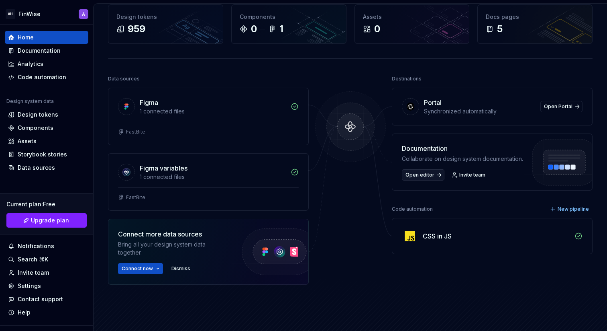
click at [430, 173] on span "Open editor" at bounding box center [420, 175] width 29 height 6
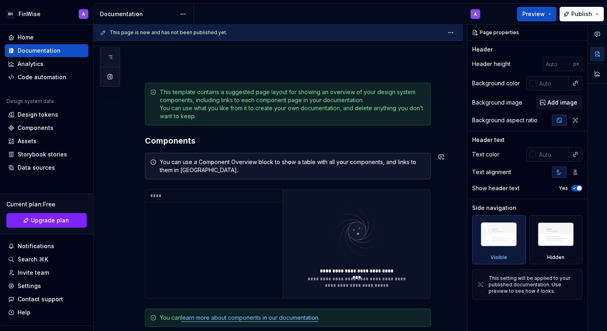
scroll to position [82, 0]
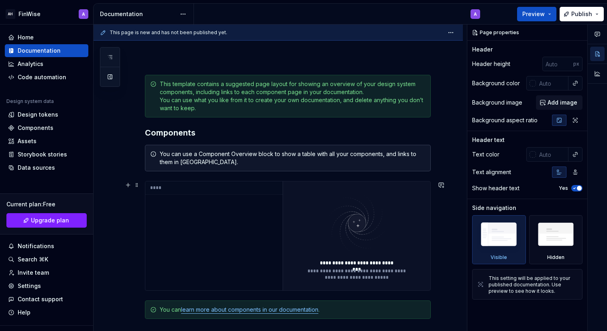
click at [239, 204] on div "****" at bounding box center [213, 235] width 137 height 109
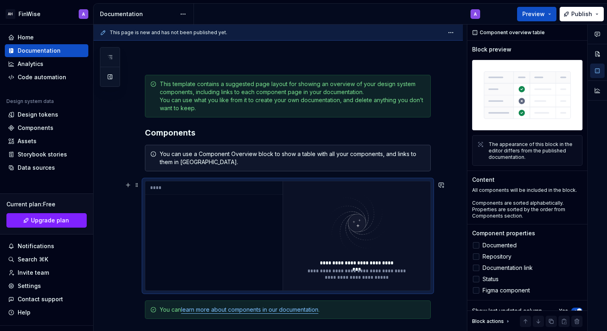
type textarea "*"
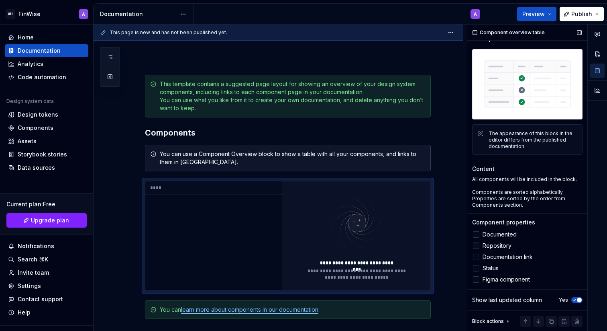
click at [490, 246] on span "Repository" at bounding box center [497, 245] width 29 height 6
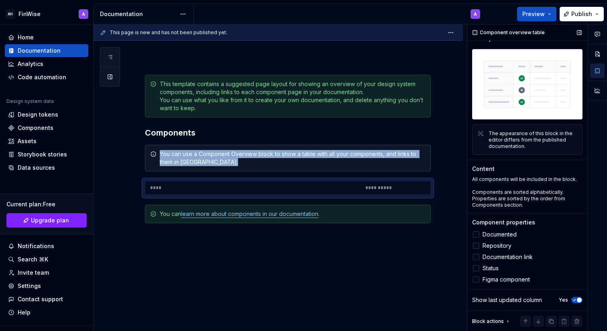
click at [490, 246] on span "Repository" at bounding box center [497, 245] width 29 height 6
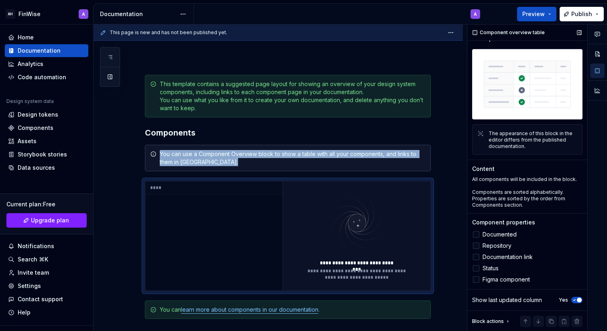
click at [490, 249] on label "Repository" at bounding box center [527, 246] width 110 height 10
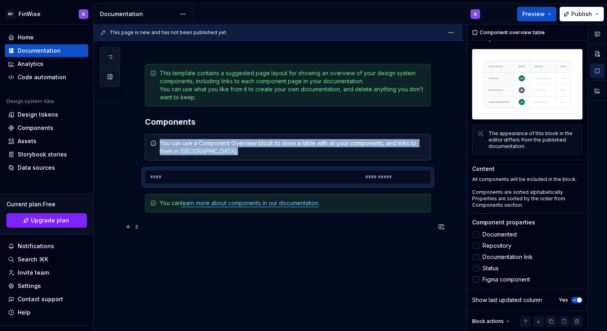
scroll to position [94, 0]
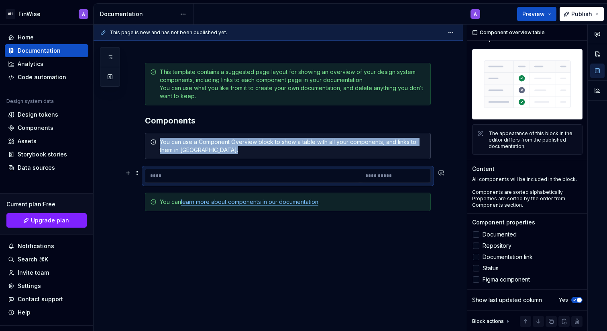
click at [291, 178] on th "****" at bounding box center [252, 175] width 215 height 13
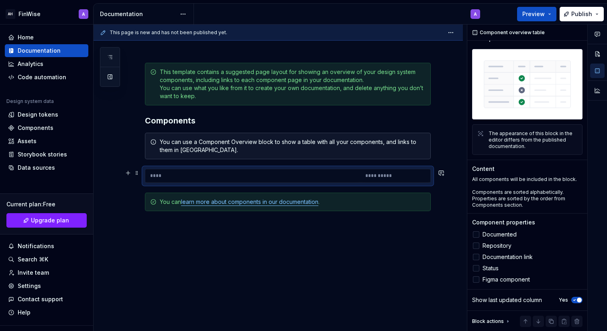
click at [177, 177] on th "****" at bounding box center [252, 175] width 215 height 13
click at [394, 172] on th "**********" at bounding box center [398, 175] width 74 height 13
click at [375, 172] on th "**********" at bounding box center [398, 175] width 74 height 13
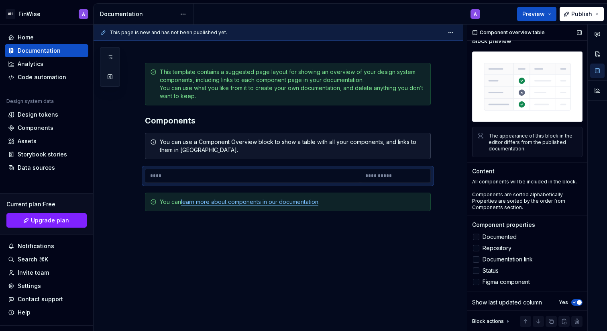
scroll to position [11, 0]
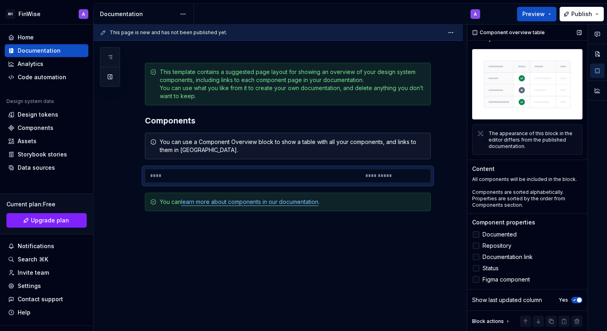
click at [492, 233] on span "Documented" at bounding box center [500, 234] width 34 height 6
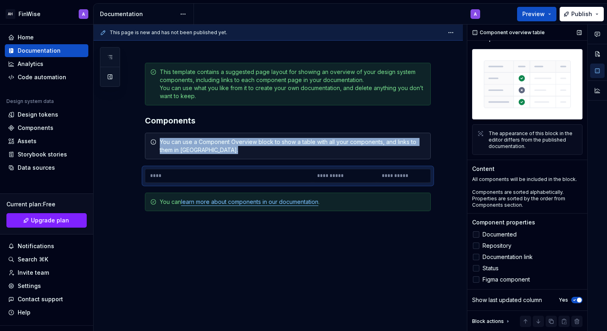
click at [492, 233] on span "Documented" at bounding box center [500, 234] width 34 height 6
click at [488, 255] on span "Documentation link" at bounding box center [508, 256] width 50 height 6
click at [488, 271] on span "Status" at bounding box center [491, 268] width 16 height 6
click at [486, 282] on span "Figma component" at bounding box center [506, 279] width 47 height 6
click at [486, 233] on span "Documented" at bounding box center [500, 234] width 34 height 6
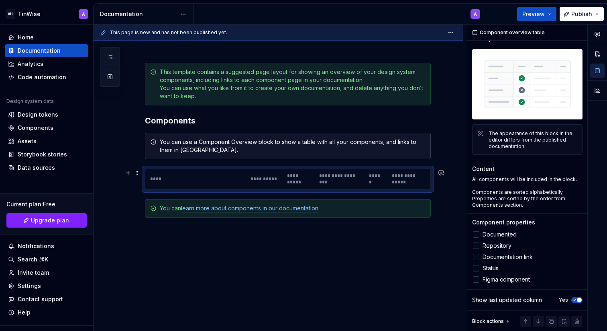
click at [248, 178] on th "**********" at bounding box center [264, 179] width 37 height 20
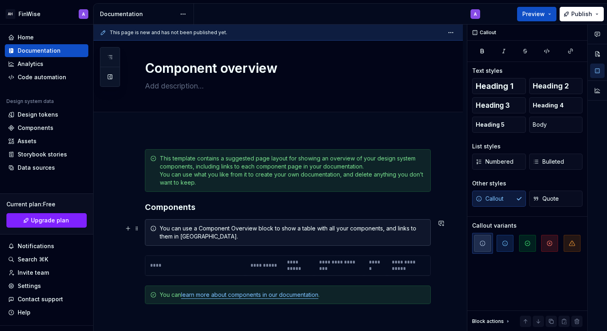
scroll to position [0, 0]
click at [174, 237] on div "You can use a Component Overview block to show a table with all your components…" at bounding box center [293, 232] width 266 height 16
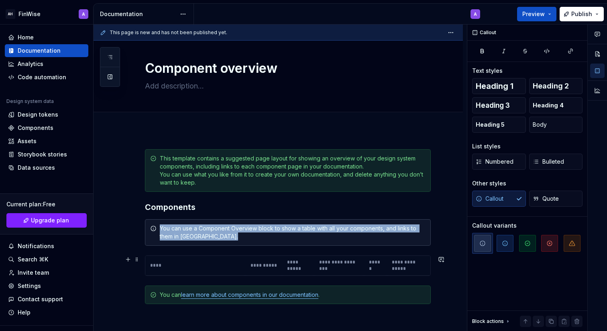
click at [260, 272] on th "**********" at bounding box center [264, 265] width 37 height 20
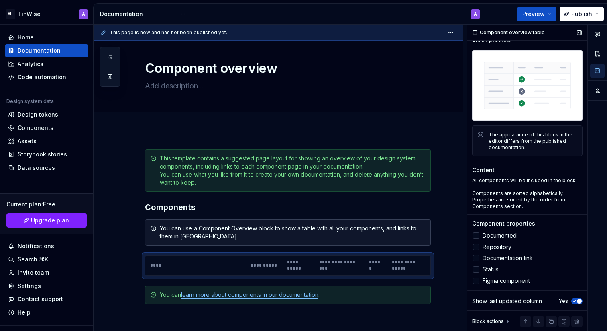
scroll to position [11, 0]
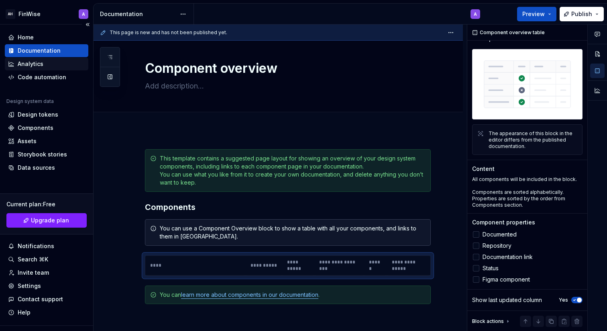
click at [47, 69] on div "Analytics" at bounding box center [47, 63] width 84 height 13
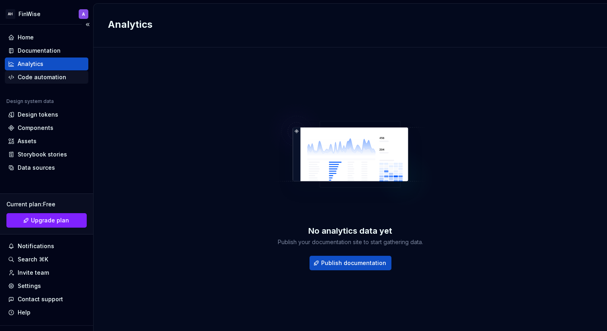
click at [50, 78] on div "Code automation" at bounding box center [42, 77] width 49 height 8
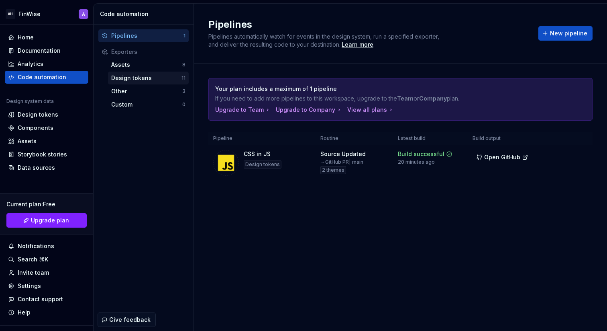
click at [143, 76] on div "Design tokens" at bounding box center [146, 78] width 70 height 8
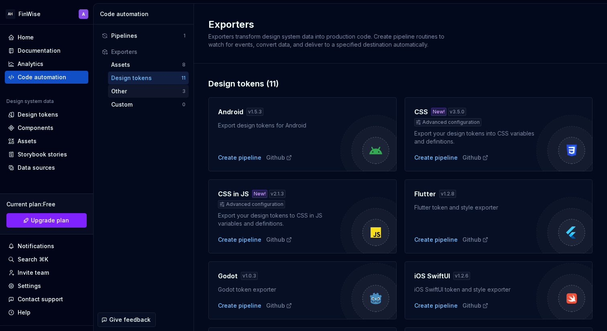
click at [128, 90] on div "Other" at bounding box center [146, 91] width 71 height 8
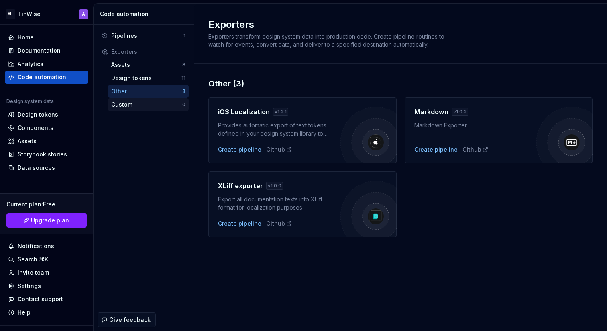
click at [144, 105] on div "Custom" at bounding box center [146, 104] width 71 height 8
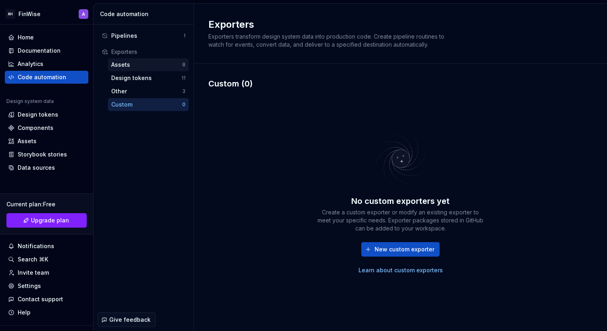
click at [134, 66] on div "Assets" at bounding box center [146, 65] width 71 height 8
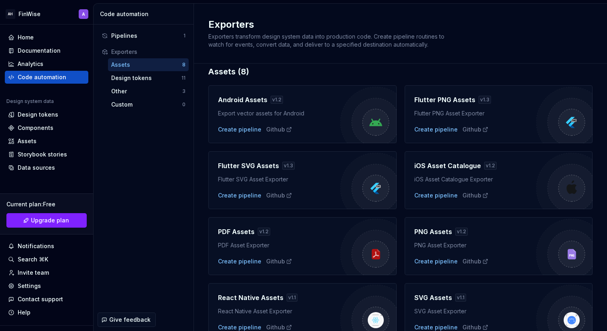
scroll to position [11, 0]
click at [152, 39] on div "Pipelines" at bounding box center [147, 36] width 72 height 8
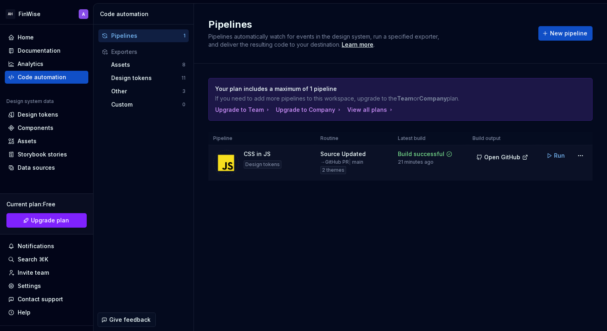
click at [320, 167] on td "Source Updated → GitHub PR | main 2 themes" at bounding box center [355, 163] width 78 height 36
click at [553, 154] on button "Run" at bounding box center [557, 155] width 28 height 14
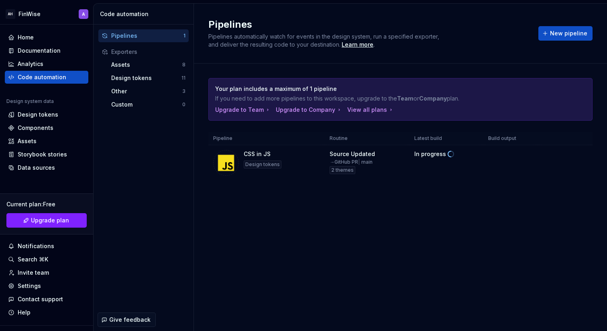
click at [353, 203] on div "Your plan includes a maximum of 1 pipeline If you need to add more pipelines to…" at bounding box center [400, 136] width 384 height 147
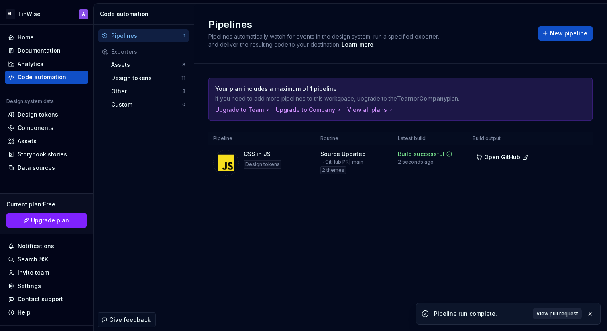
click at [544, 310] on span "View pull request" at bounding box center [558, 313] width 42 height 6
